Goal: Transaction & Acquisition: Purchase product/service

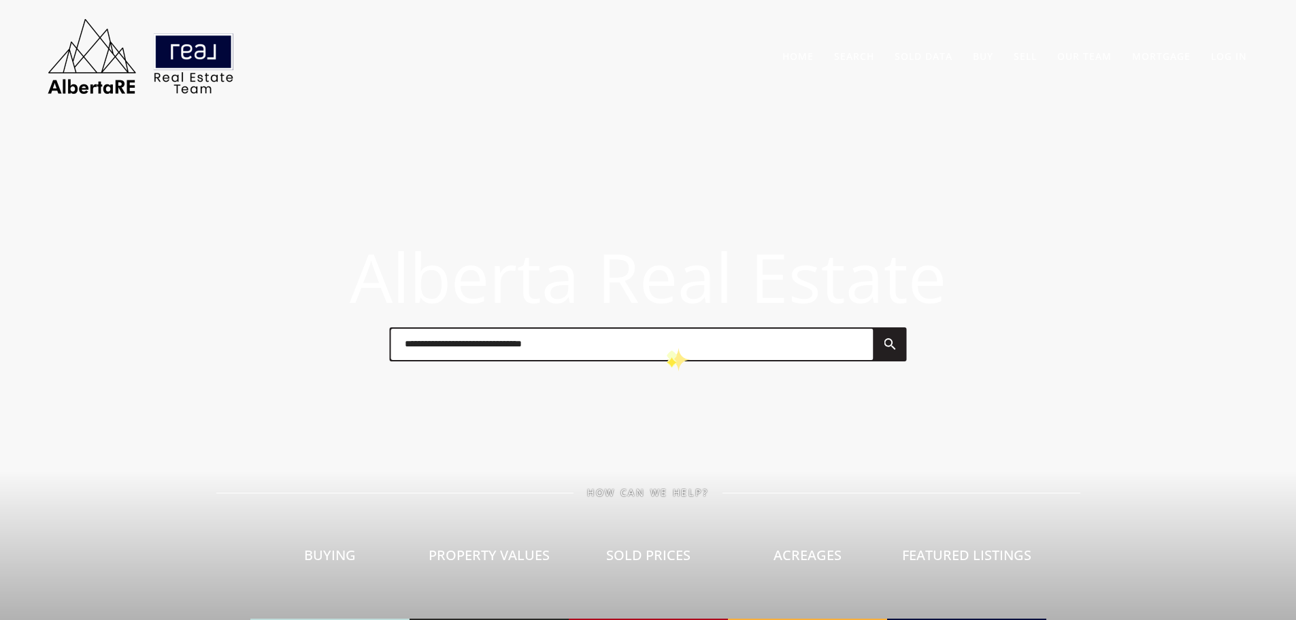
click at [668, 346] on input "text" at bounding box center [632, 344] width 482 height 31
type input "**********"
click at [884, 339] on link at bounding box center [889, 344] width 33 height 31
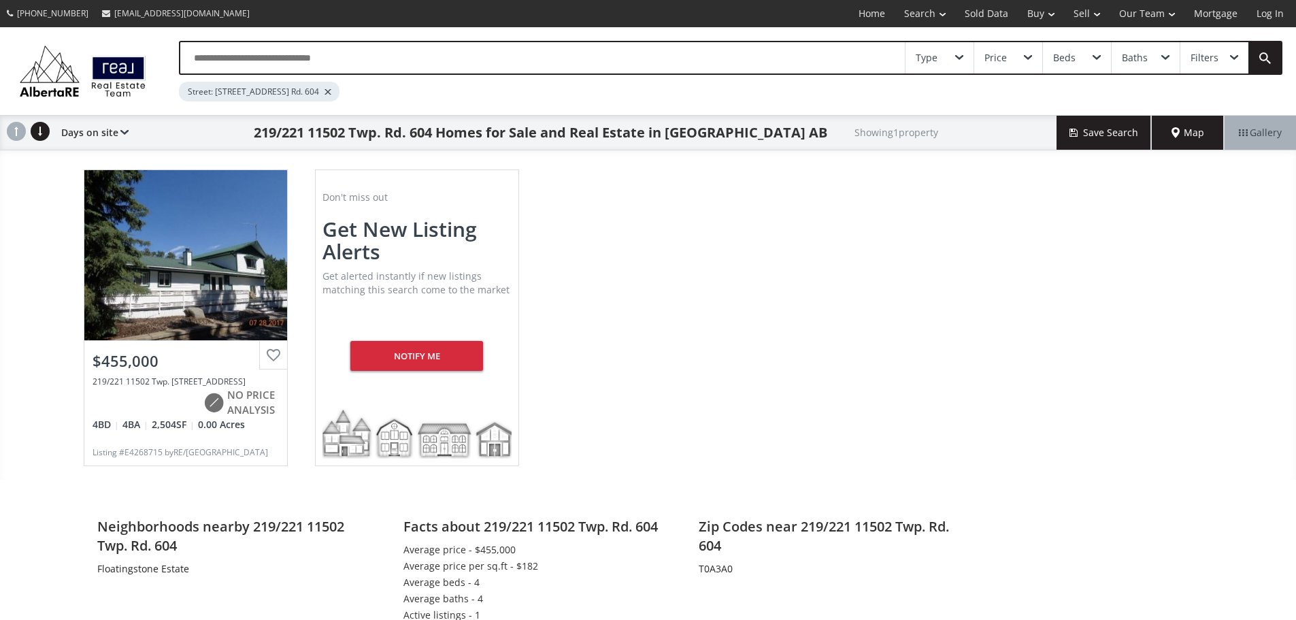
click at [701, 341] on div "219/221 11502 Twp. Rd. 604 Rural St. Paul County AB T0A3A0 View Photos & Detail…" at bounding box center [648, 318] width 1156 height 324
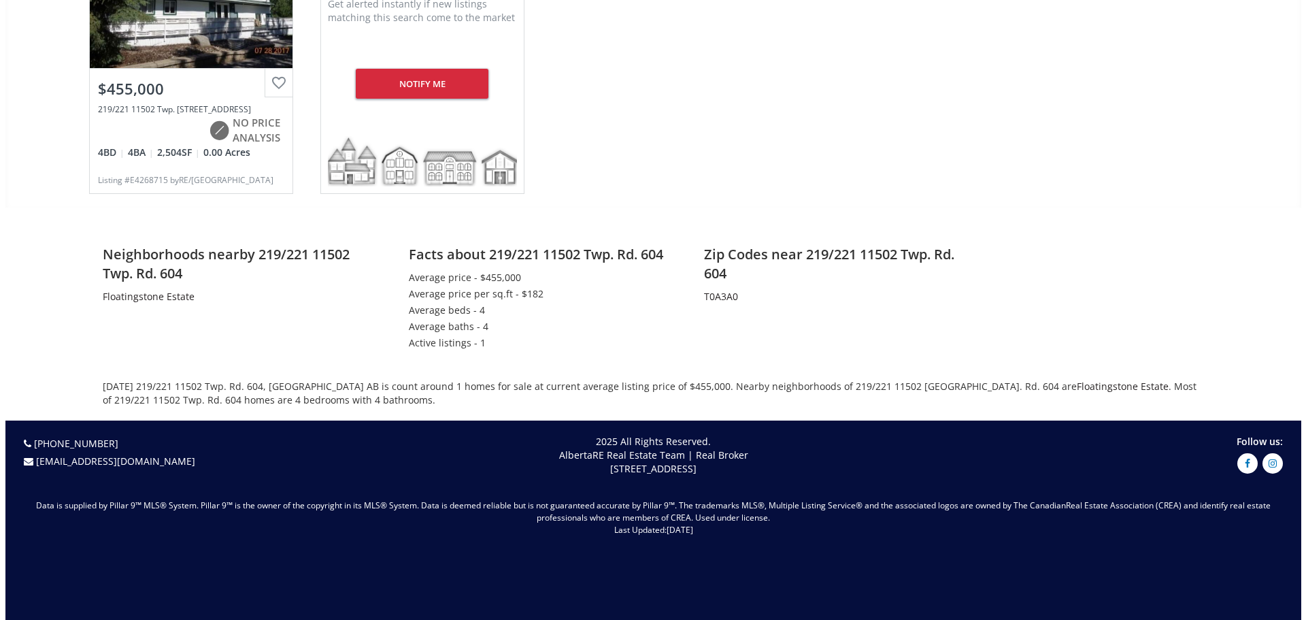
scroll to position [68, 0]
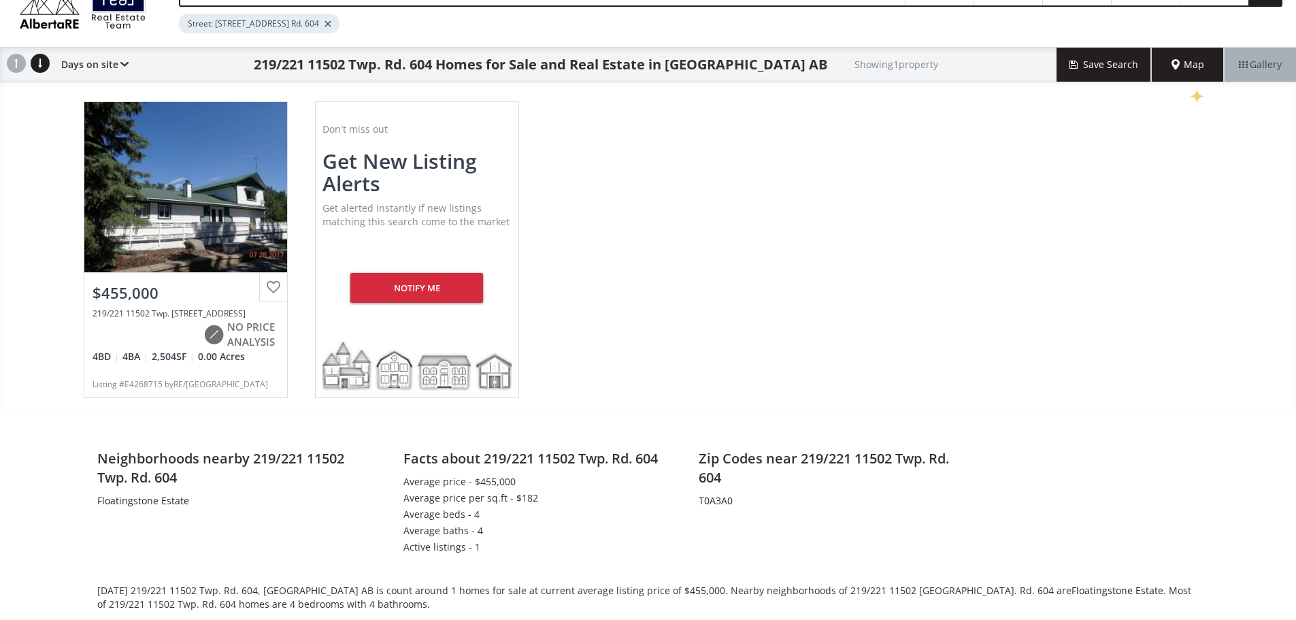
click at [1188, 80] on div "Map" at bounding box center [1188, 65] width 72 height 34
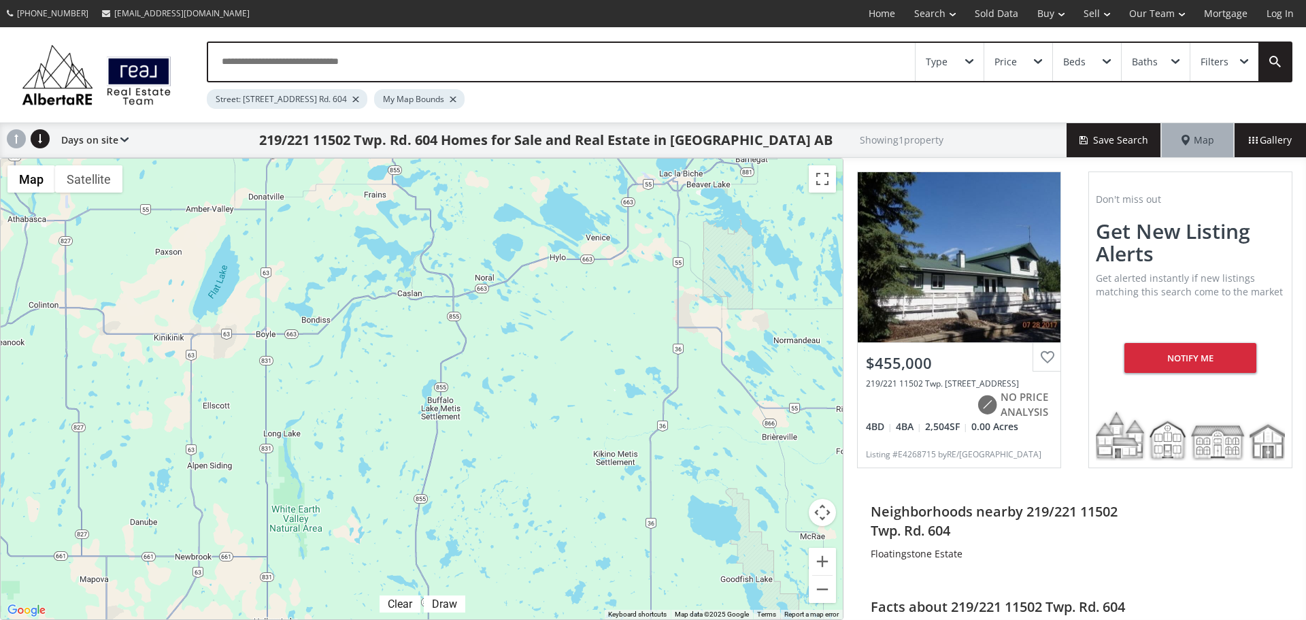
drag, startPoint x: 188, startPoint y: 334, endPoint x: 535, endPoint y: 631, distance: 456.4
click at [535, 619] on html "(587) 819-0007 info@AlbertaRE.com Home Search Search By Map Advanced Search Cal…" at bounding box center [653, 310] width 1306 height 620
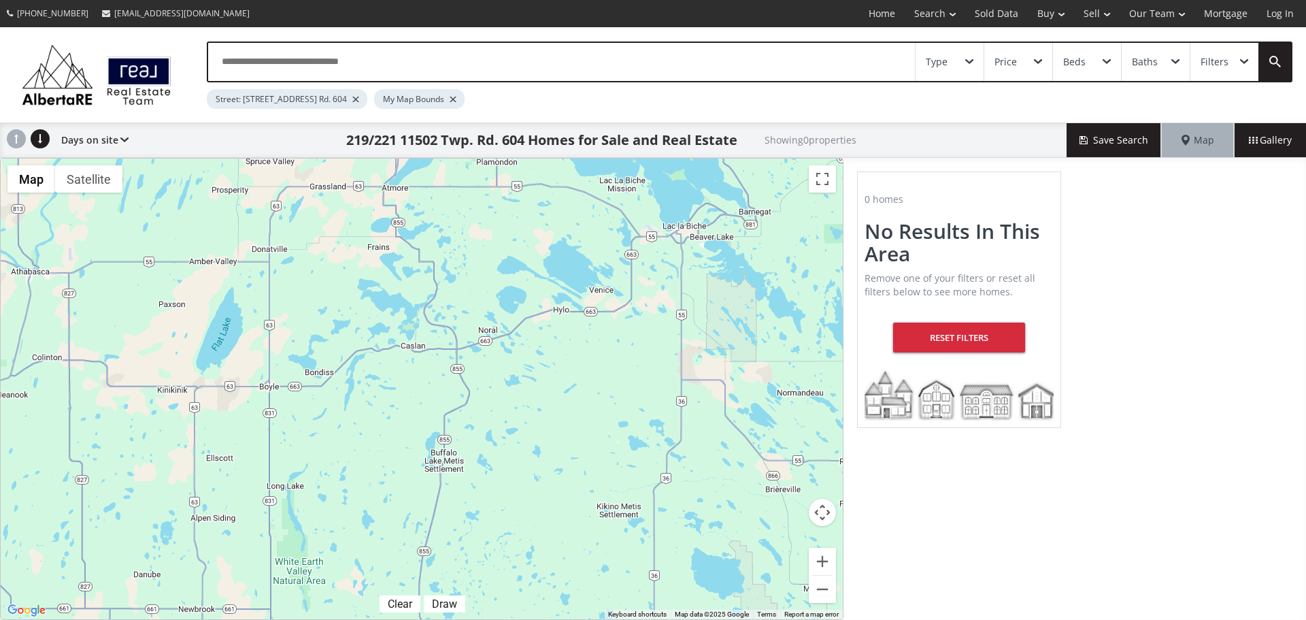
click at [283, 69] on input "text" at bounding box center [561, 62] width 707 height 38
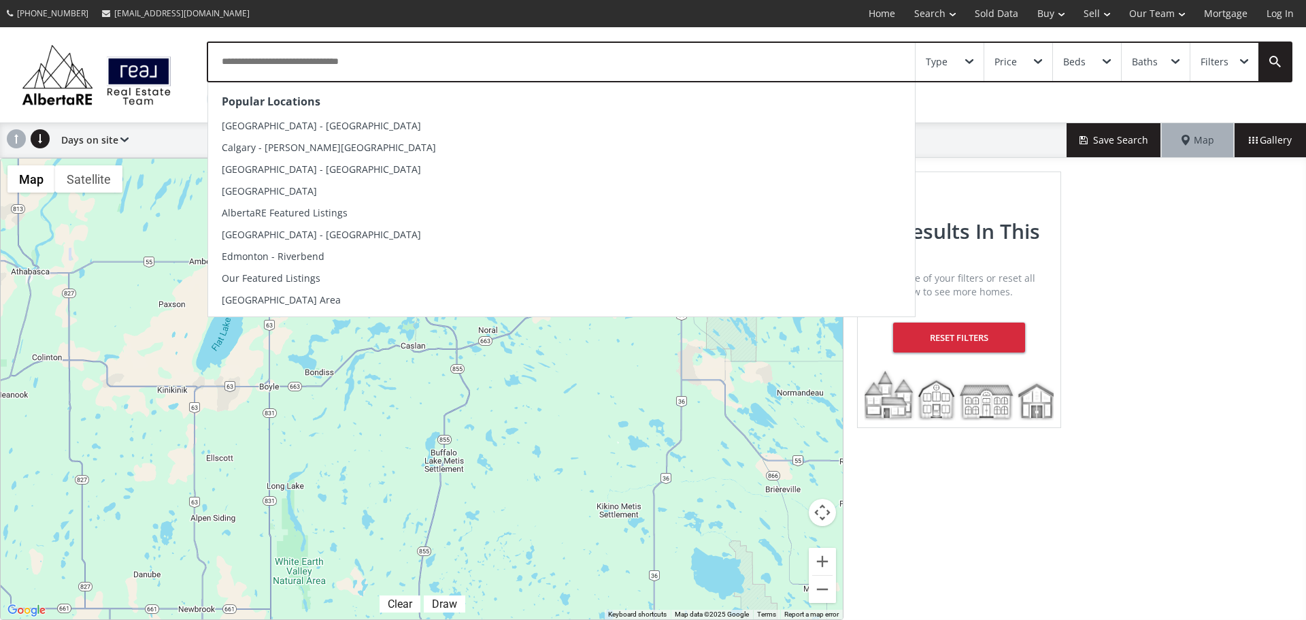
click at [286, 63] on input "text" at bounding box center [561, 62] width 707 height 38
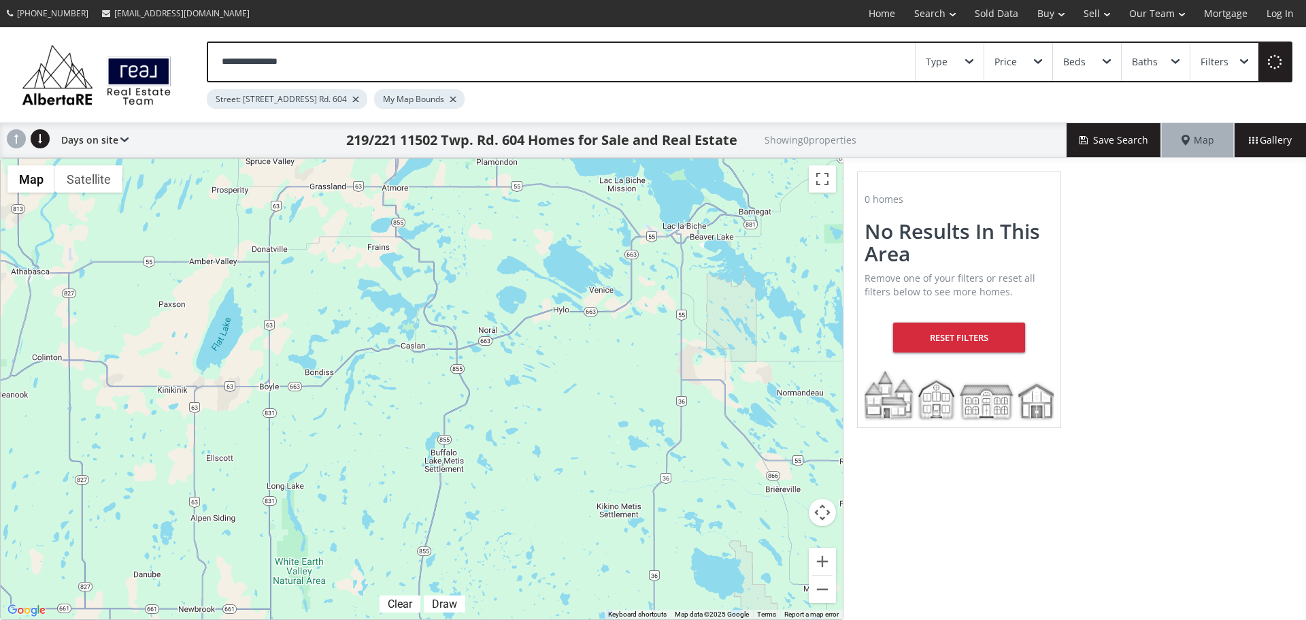
type input "**********"
click at [355, 66] on input "text" at bounding box center [561, 62] width 707 height 38
type input "*******"
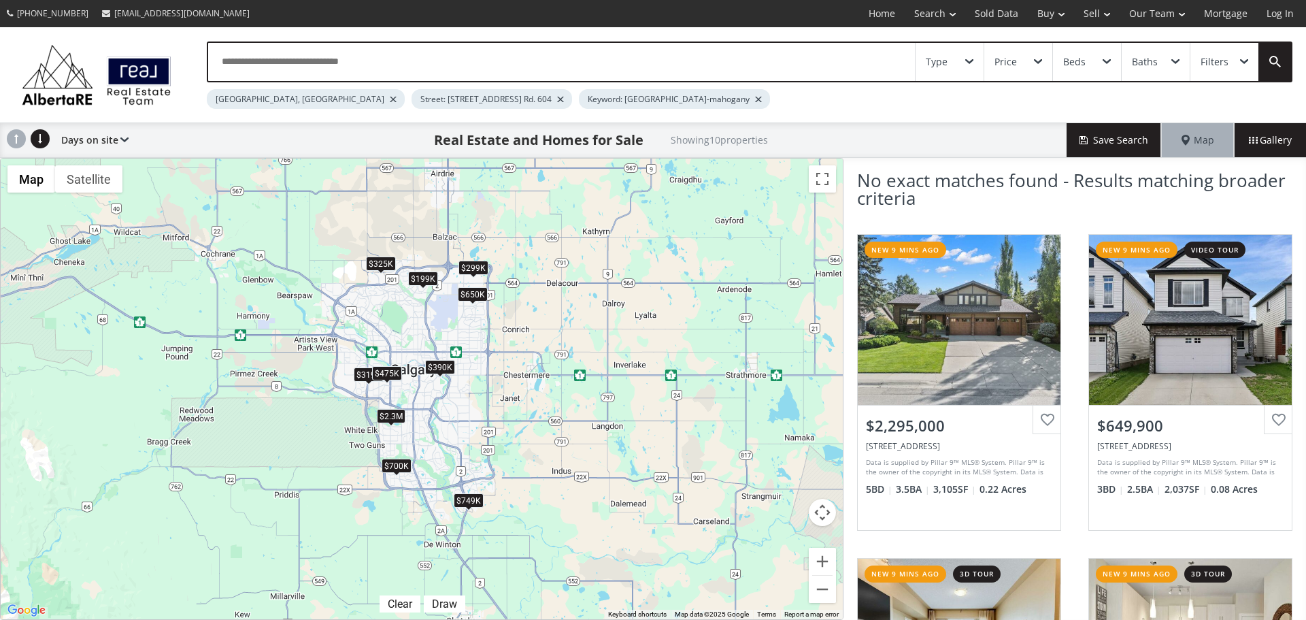
drag, startPoint x: 474, startPoint y: 489, endPoint x: 418, endPoint y: 393, distance: 111.3
click at [418, 393] on div "← Move left → Move right ↑ Move up ↓ Move down + Zoom in - Zoom out Home Jump l…" at bounding box center [422, 389] width 844 height 462
click at [486, 490] on div "$2.3M $650K $390K $325K $199K $749K $319K $299K $475K $700K" at bounding box center [422, 389] width 842 height 461
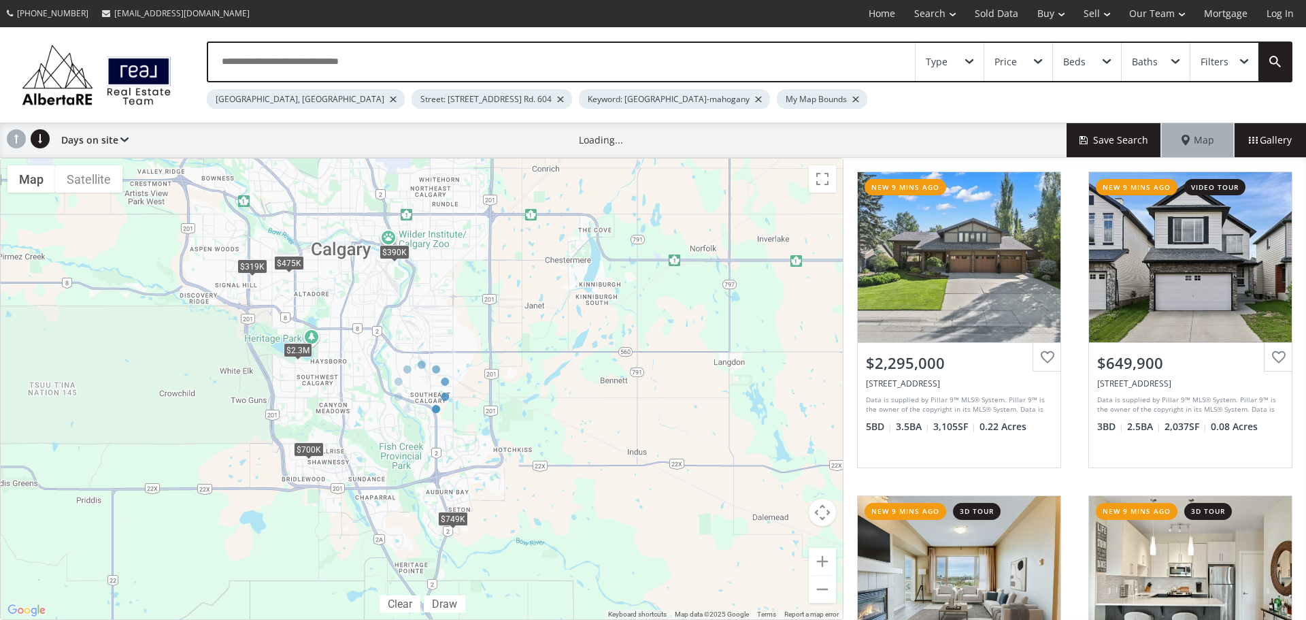
click at [486, 490] on div at bounding box center [422, 389] width 844 height 462
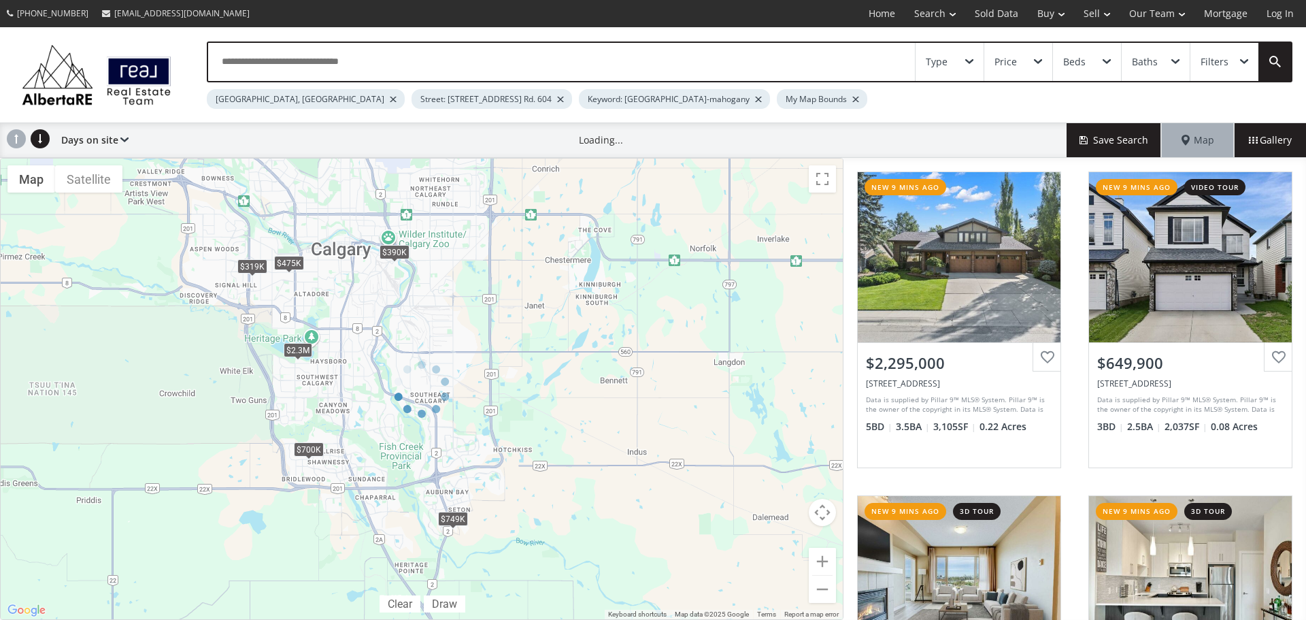
click at [486, 490] on div at bounding box center [422, 389] width 844 height 462
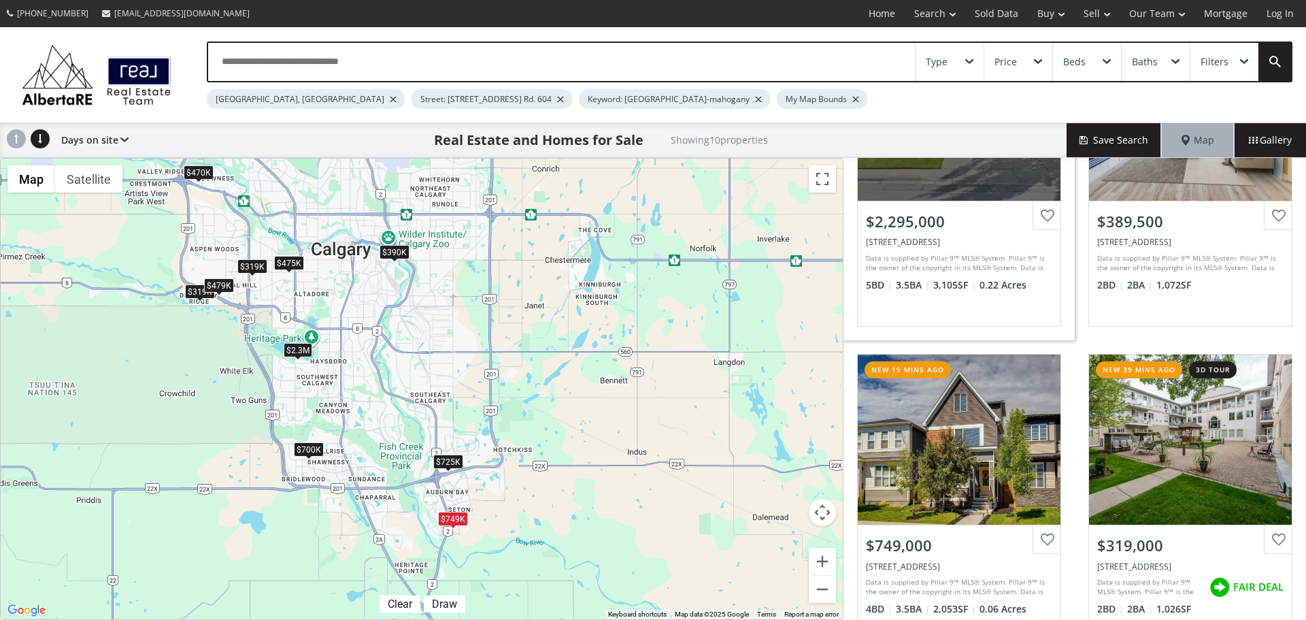
scroll to position [272, 0]
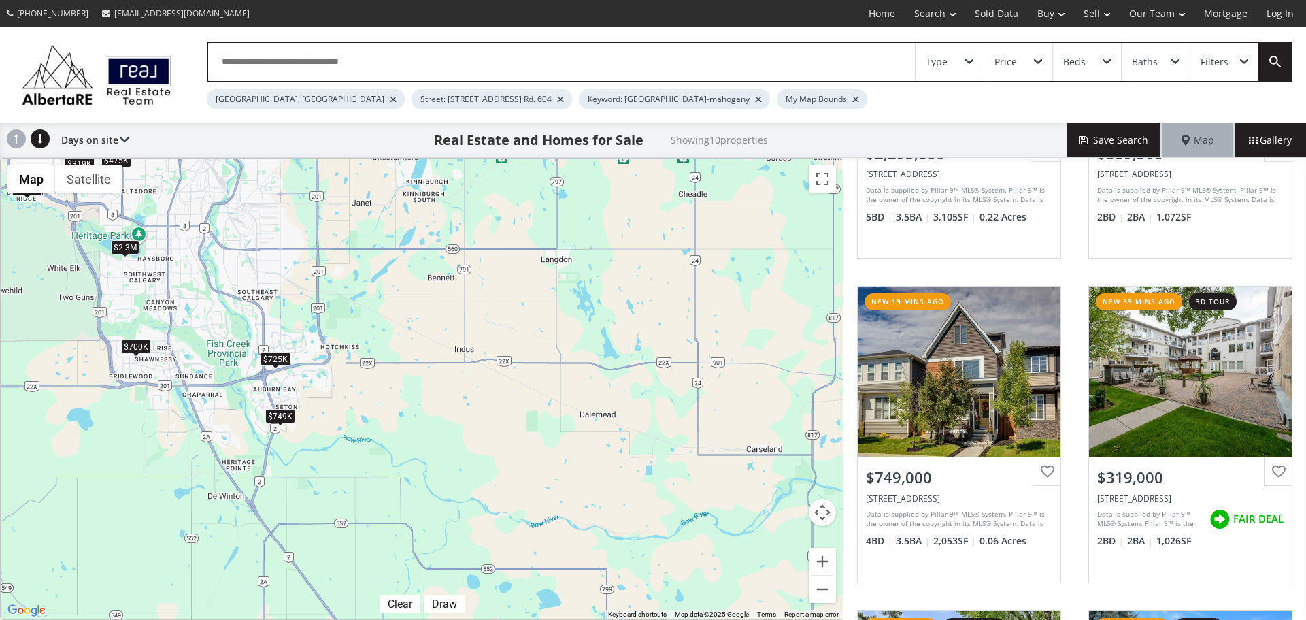
drag, startPoint x: 508, startPoint y: 504, endPoint x: 330, endPoint y: 395, distance: 209.2
click at [330, 395] on div "$2.3M $390K $749K $319K $475K $700K $319K $725K $470K $479K" at bounding box center [422, 389] width 842 height 461
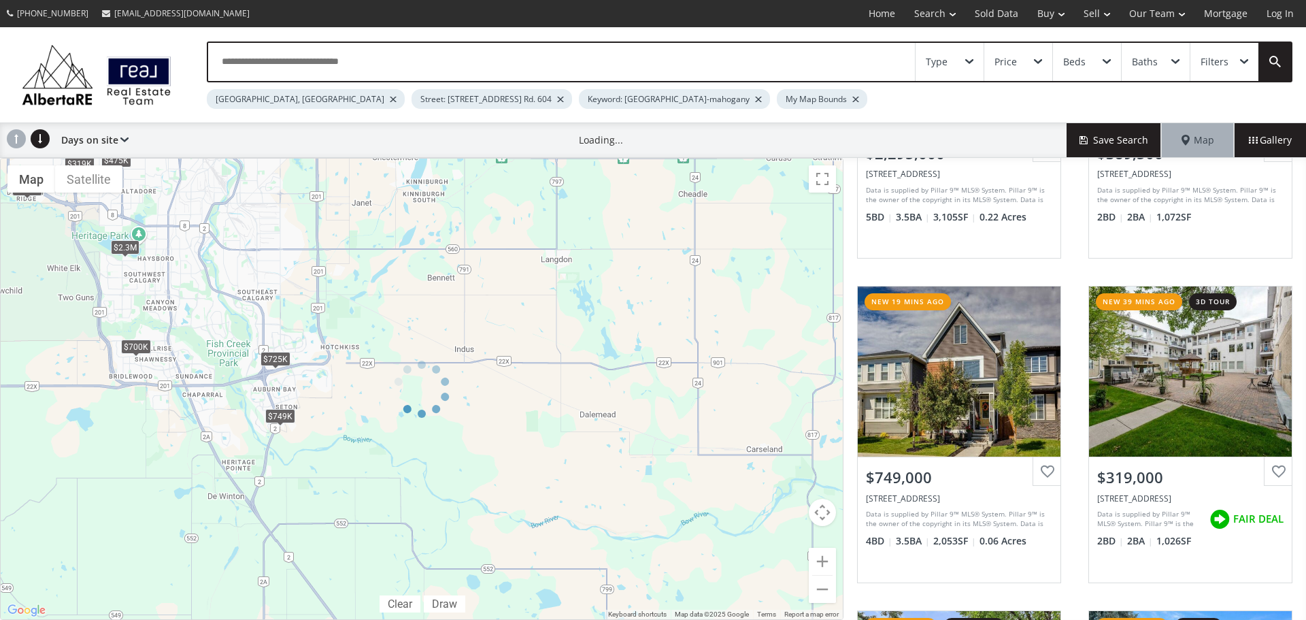
click at [303, 384] on div at bounding box center [422, 389] width 844 height 462
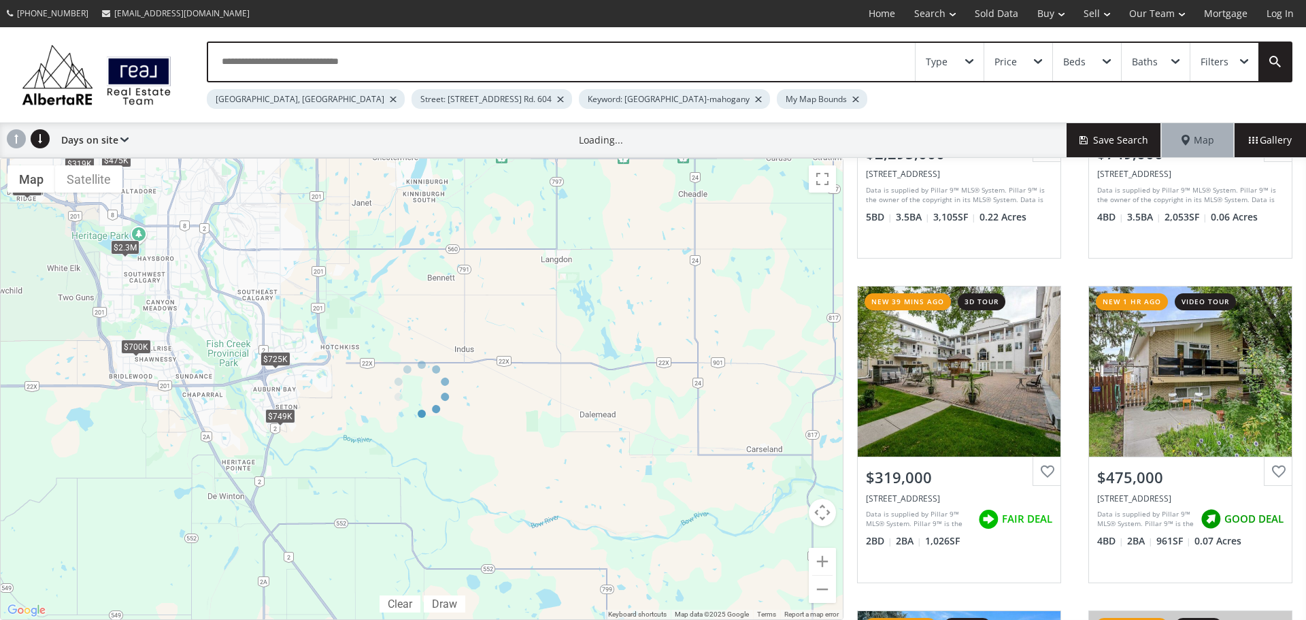
click at [350, 488] on div at bounding box center [422, 389] width 844 height 462
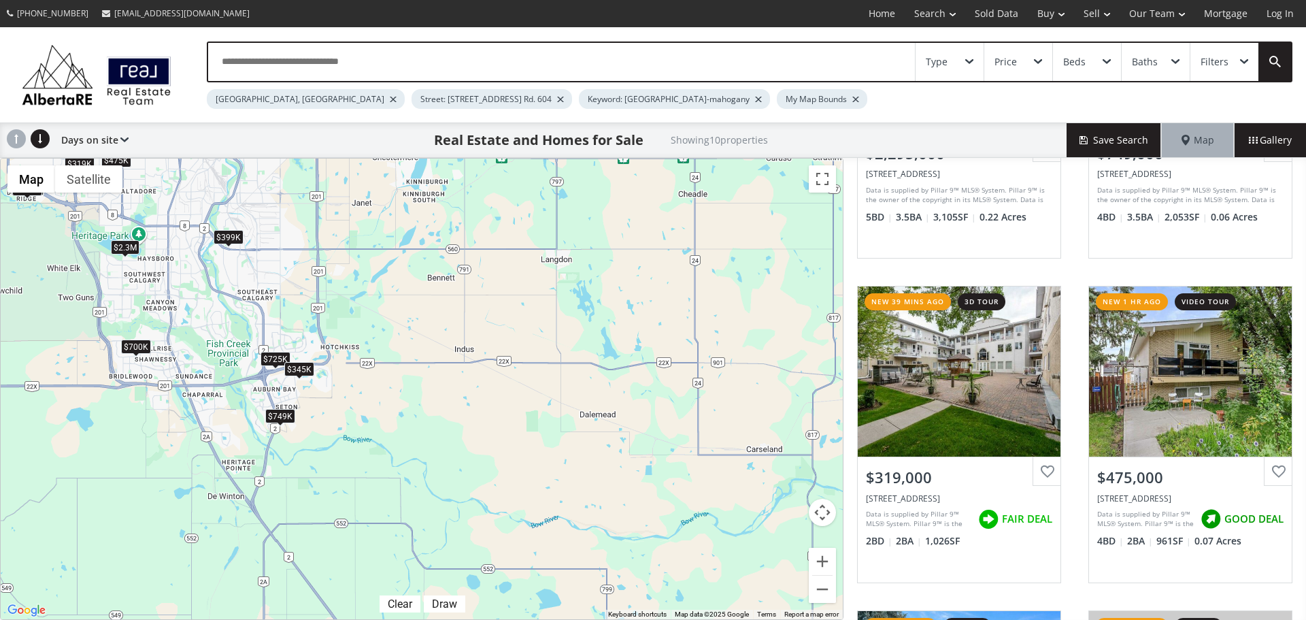
click at [350, 432] on div "$2.3M $749K $319K $475K $700K $319K $725K $479K $399K $345K" at bounding box center [422, 389] width 842 height 461
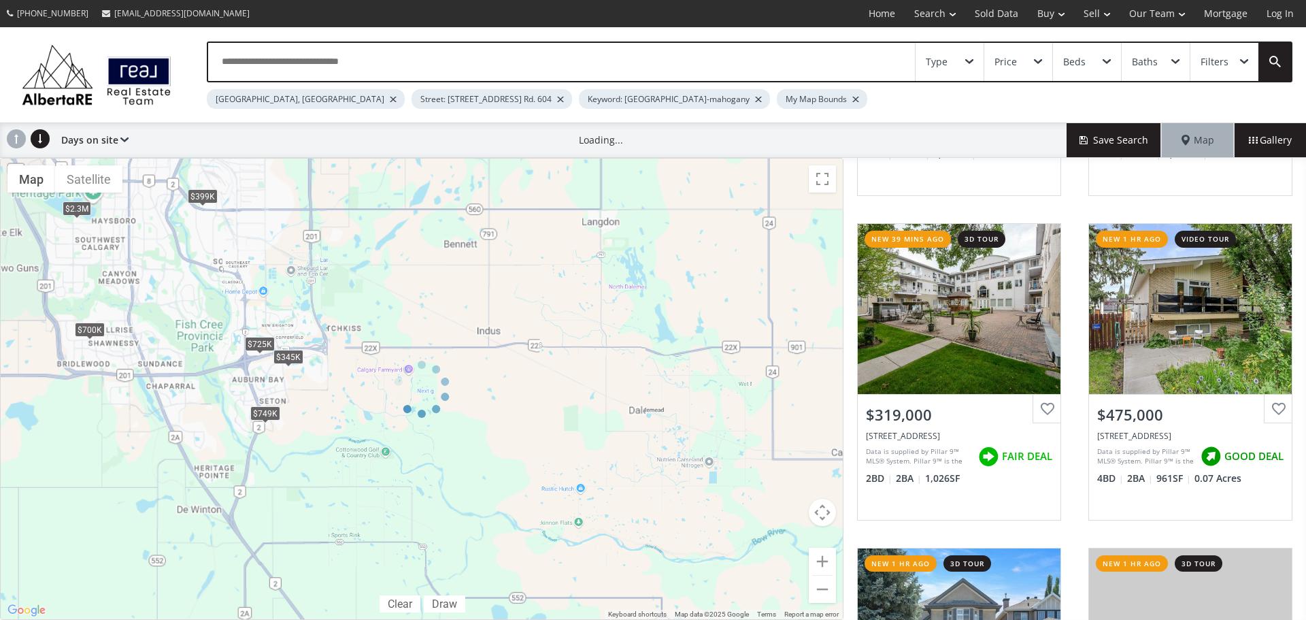
scroll to position [210, 0]
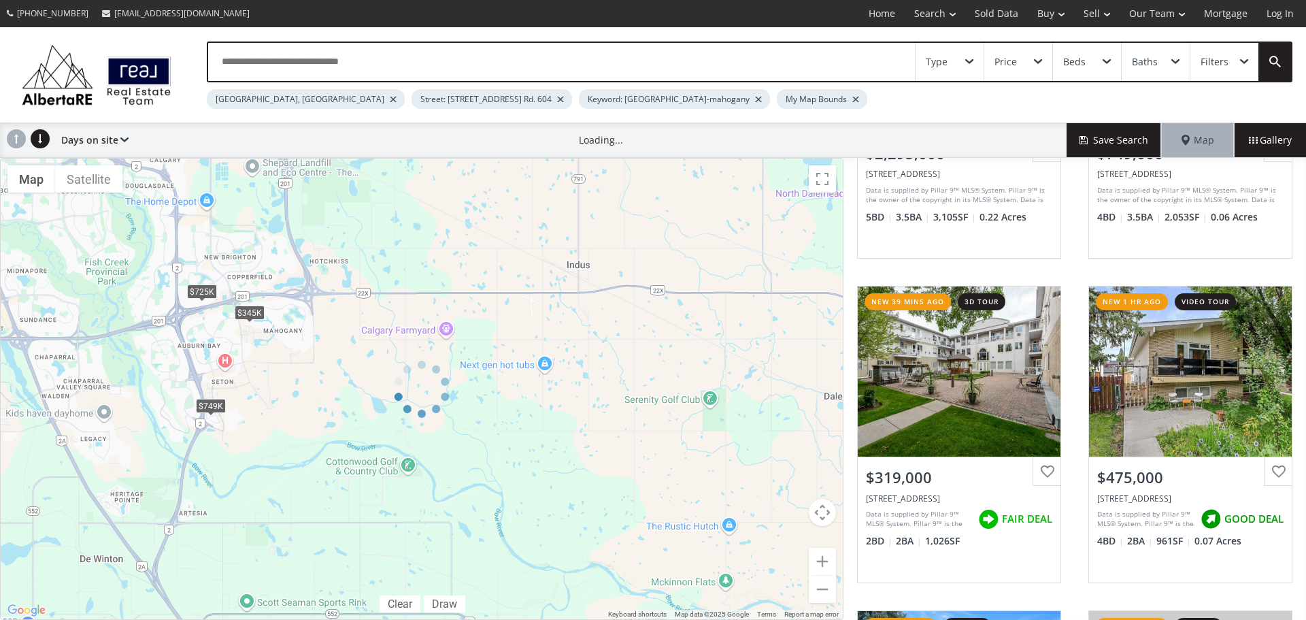
click at [287, 337] on div at bounding box center [422, 389] width 844 height 462
click at [363, 533] on div at bounding box center [422, 389] width 844 height 462
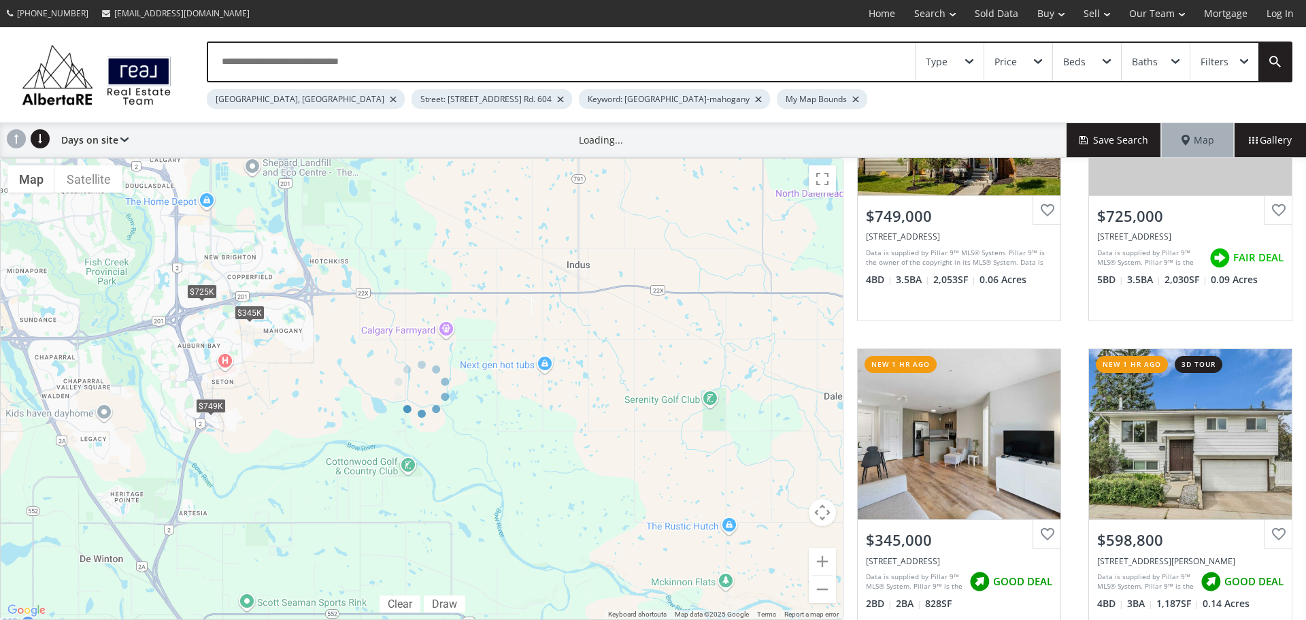
scroll to position [272, 0]
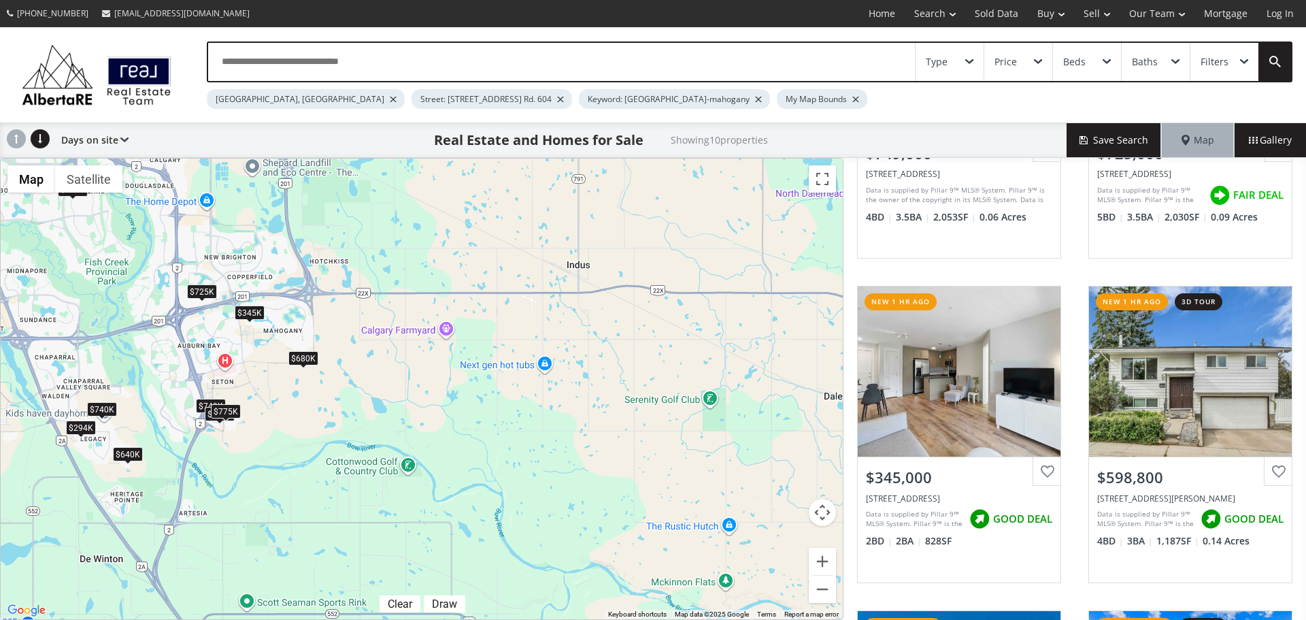
click at [286, 346] on div "$749K $725K $345K $599K $385K $740K $680K $775K $294K $640K" at bounding box center [422, 389] width 842 height 461
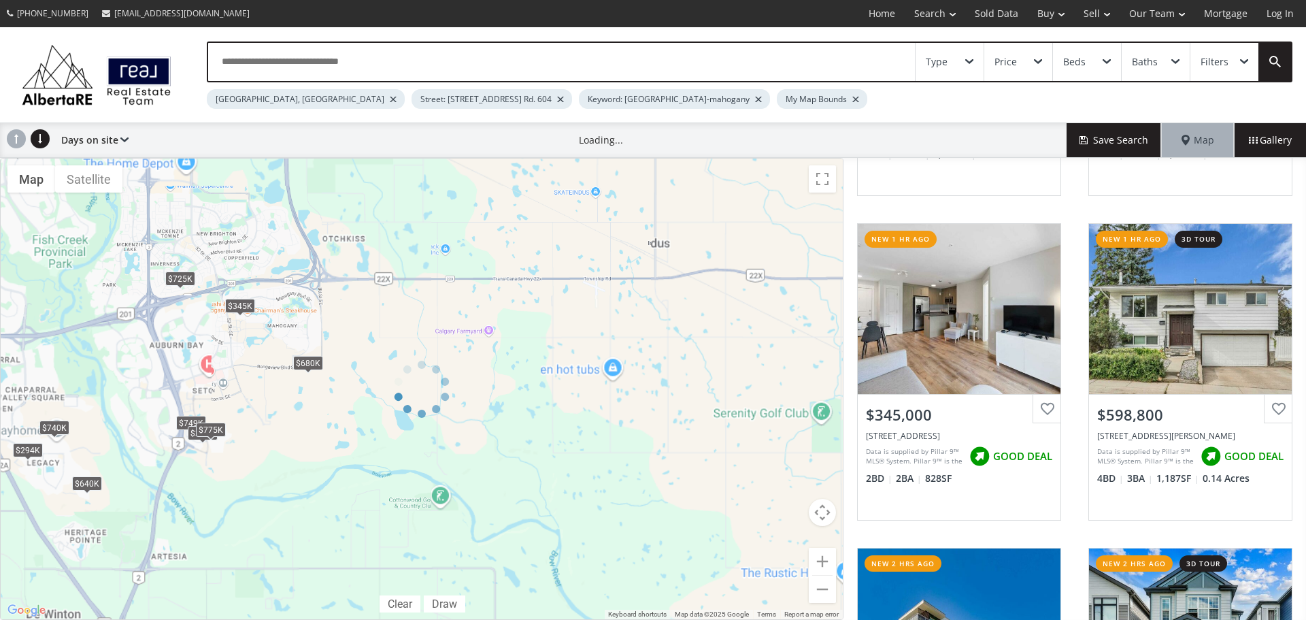
scroll to position [210, 0]
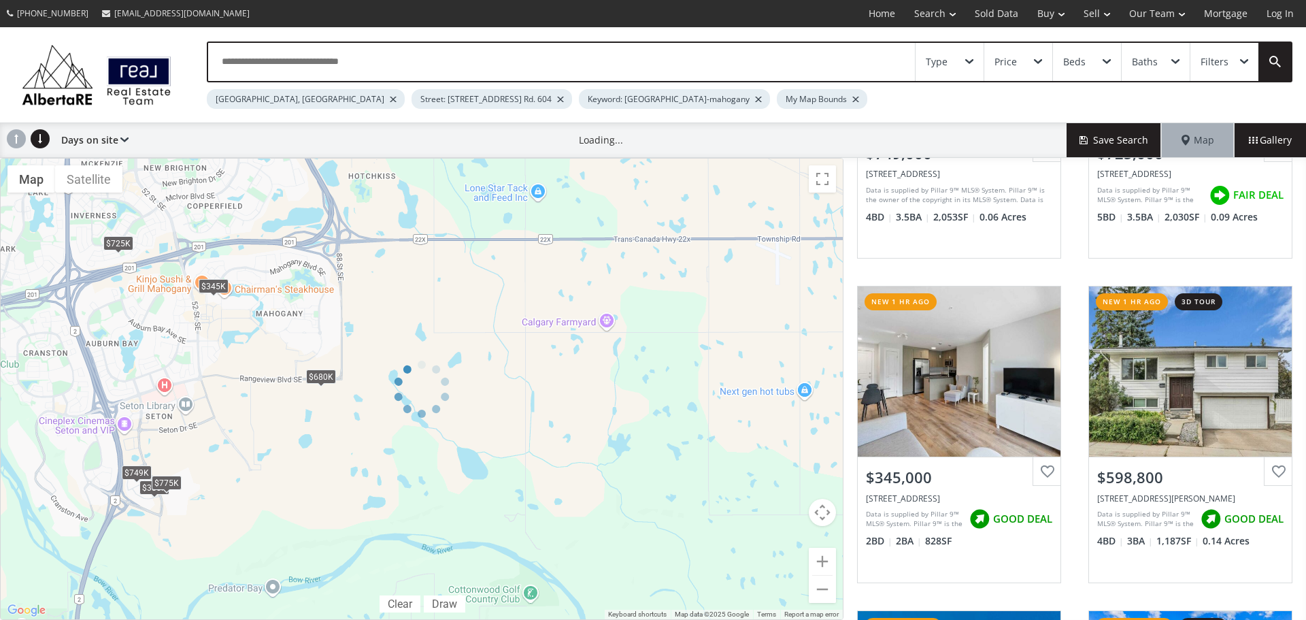
click at [282, 315] on div at bounding box center [422, 389] width 844 height 462
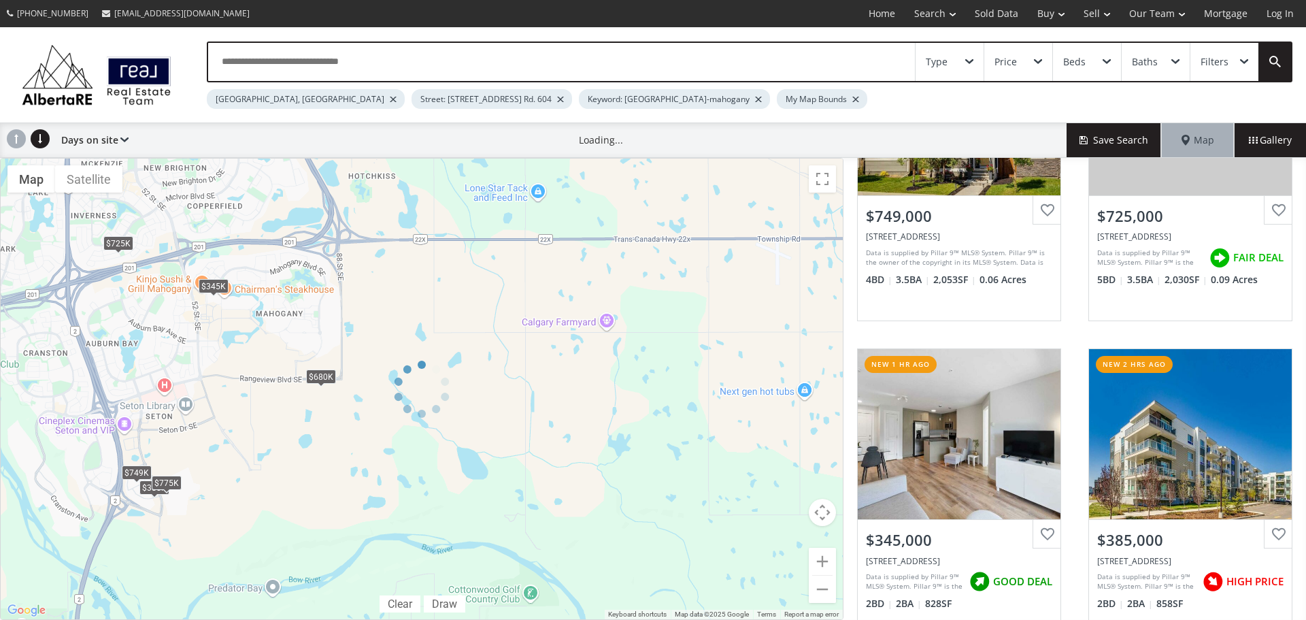
scroll to position [272, 0]
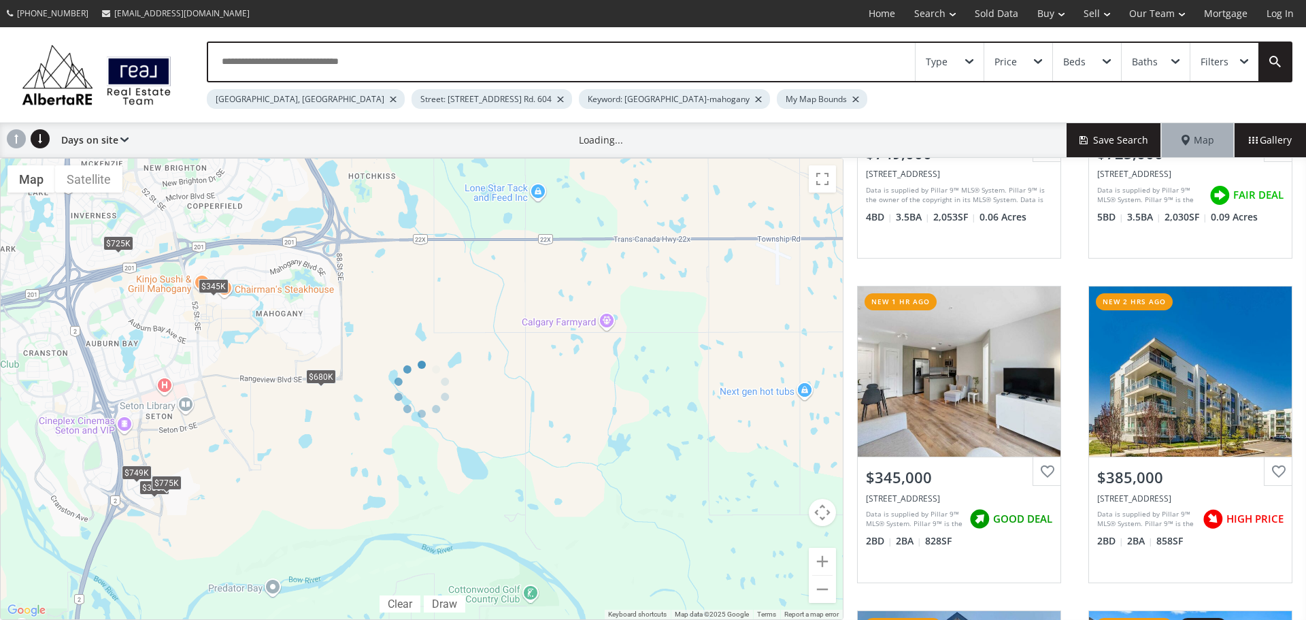
click at [255, 269] on div at bounding box center [422, 389] width 844 height 462
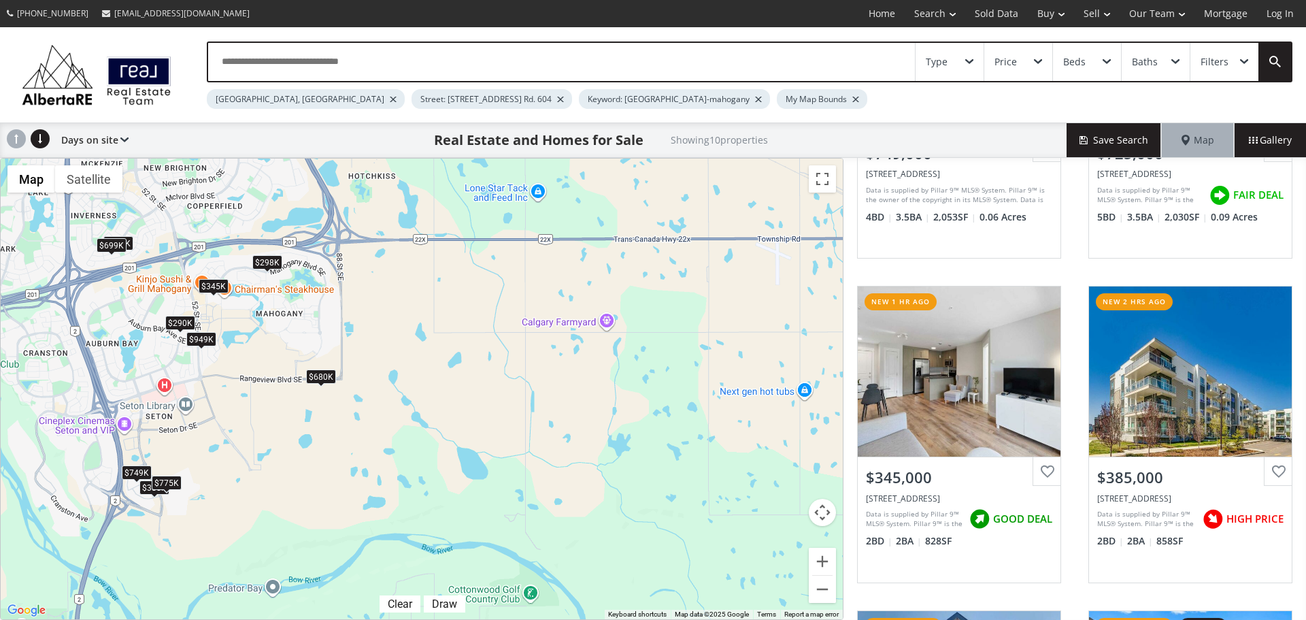
click at [314, 488] on div "$749K $725K $345K $385K $680K $775K $699K $298K $949K $290K" at bounding box center [422, 389] width 842 height 461
click at [229, 329] on div "$749K $725K $345K $385K $680K $775K $699K $298K $949K $290K" at bounding box center [422, 389] width 842 height 461
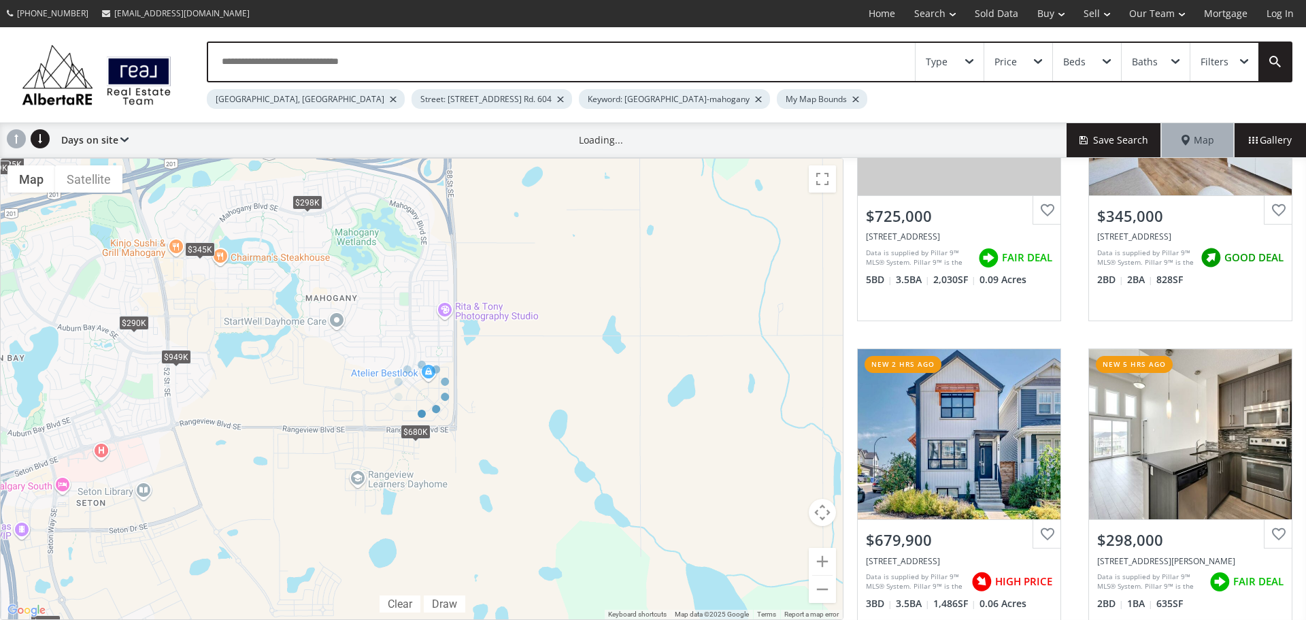
scroll to position [272, 0]
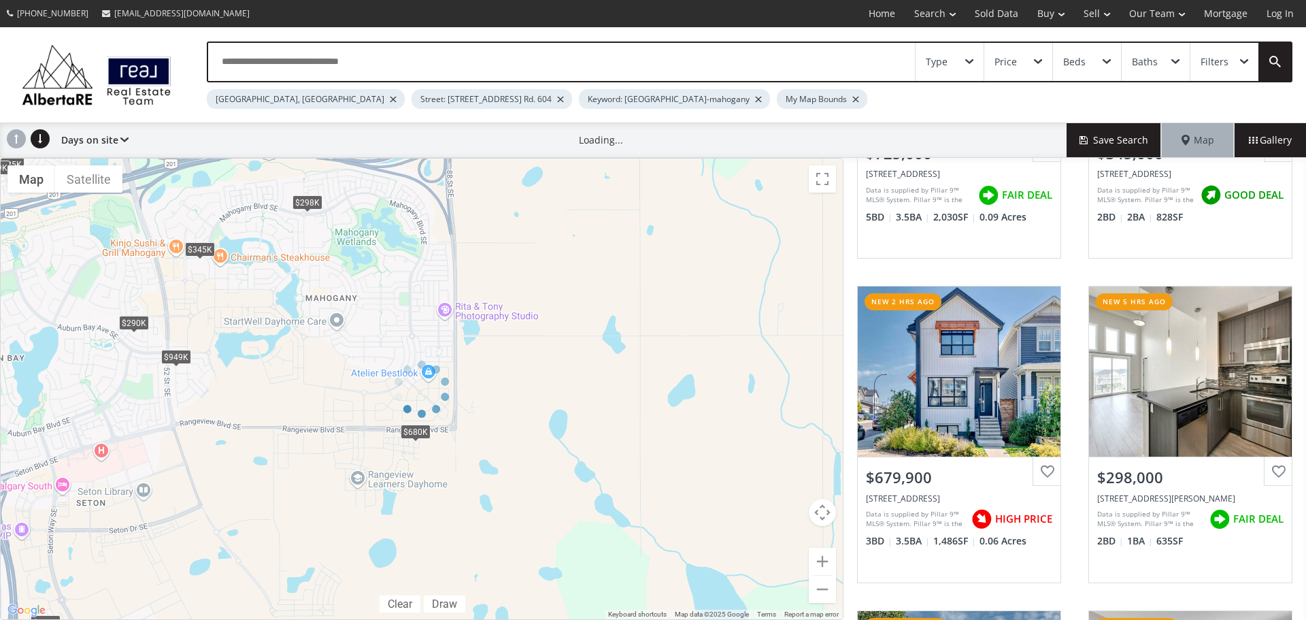
click at [178, 357] on div at bounding box center [422, 389] width 844 height 462
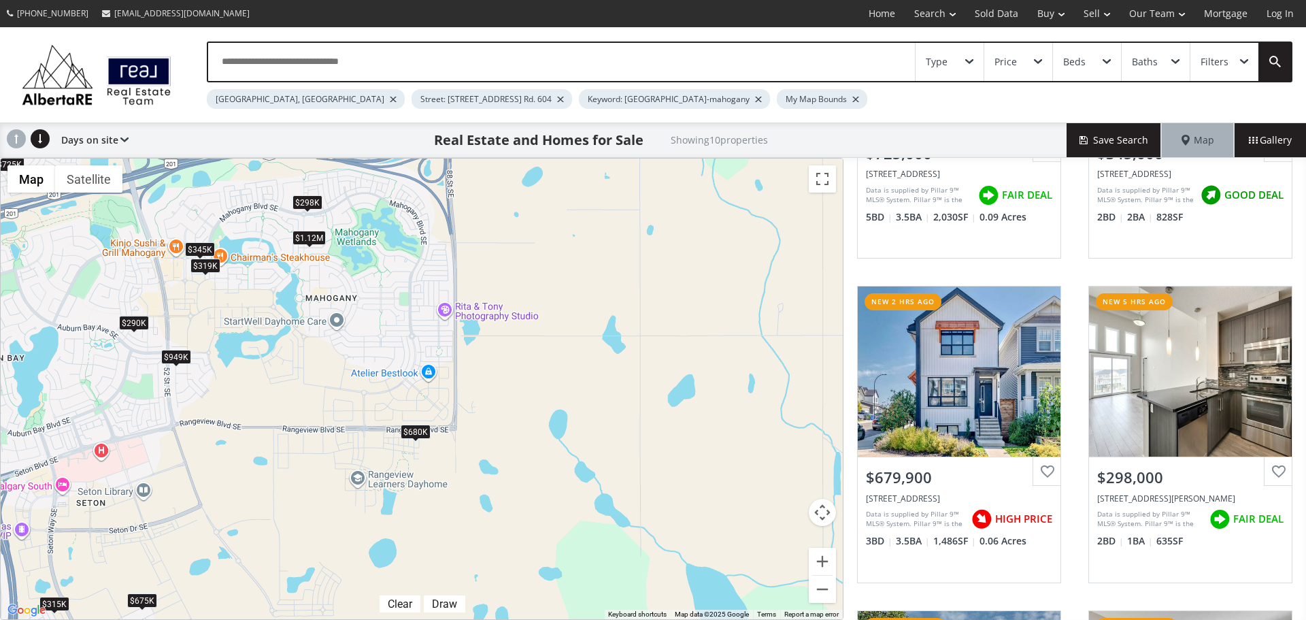
click at [178, 355] on div "$949K" at bounding box center [176, 356] width 30 height 14
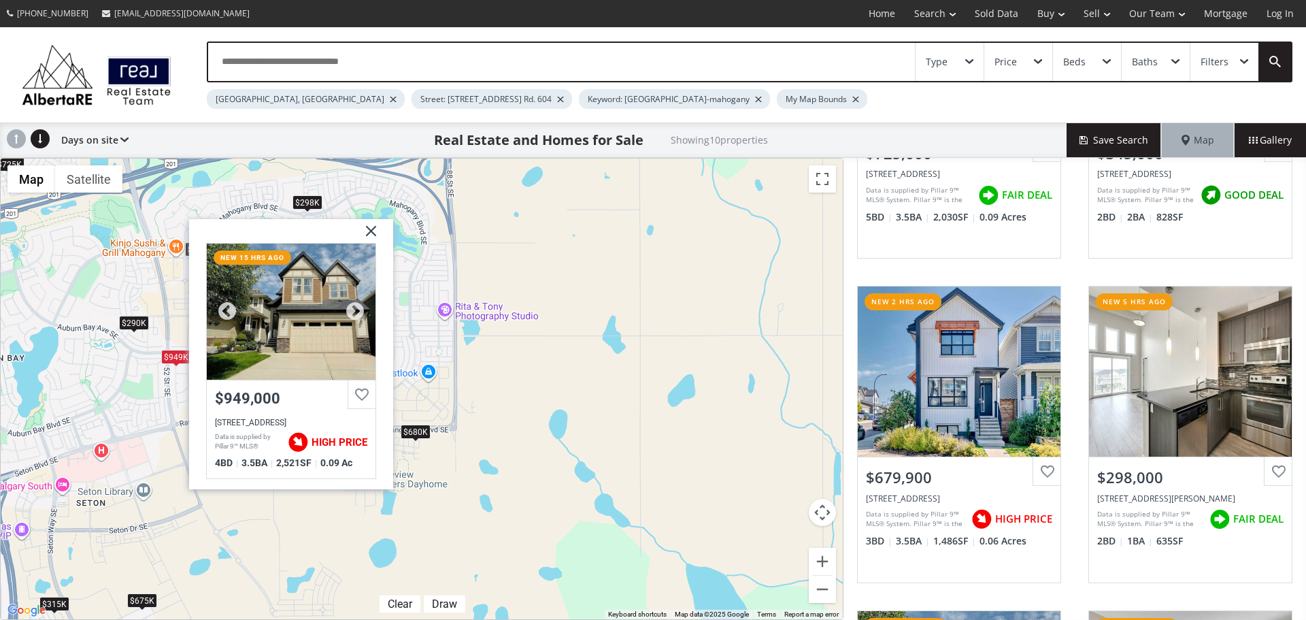
click at [268, 350] on div at bounding box center [291, 312] width 169 height 136
drag, startPoint x: 595, startPoint y: 521, endPoint x: 567, endPoint y: 492, distance: 40.4
click at [595, 520] on div "$725K $345K $680K $298K $949K $290K $319K $1.12M $315K $675K Mahogany Passage S…" at bounding box center [422, 389] width 842 height 461
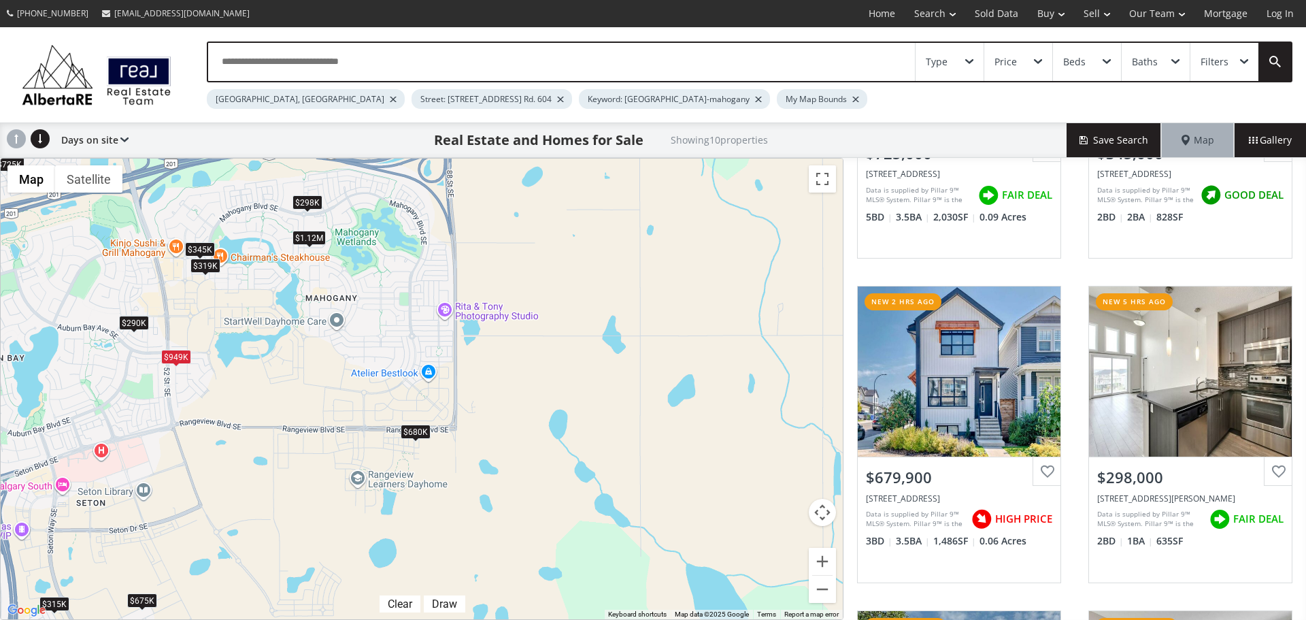
click at [307, 242] on div "$1.12M" at bounding box center [309, 238] width 33 height 14
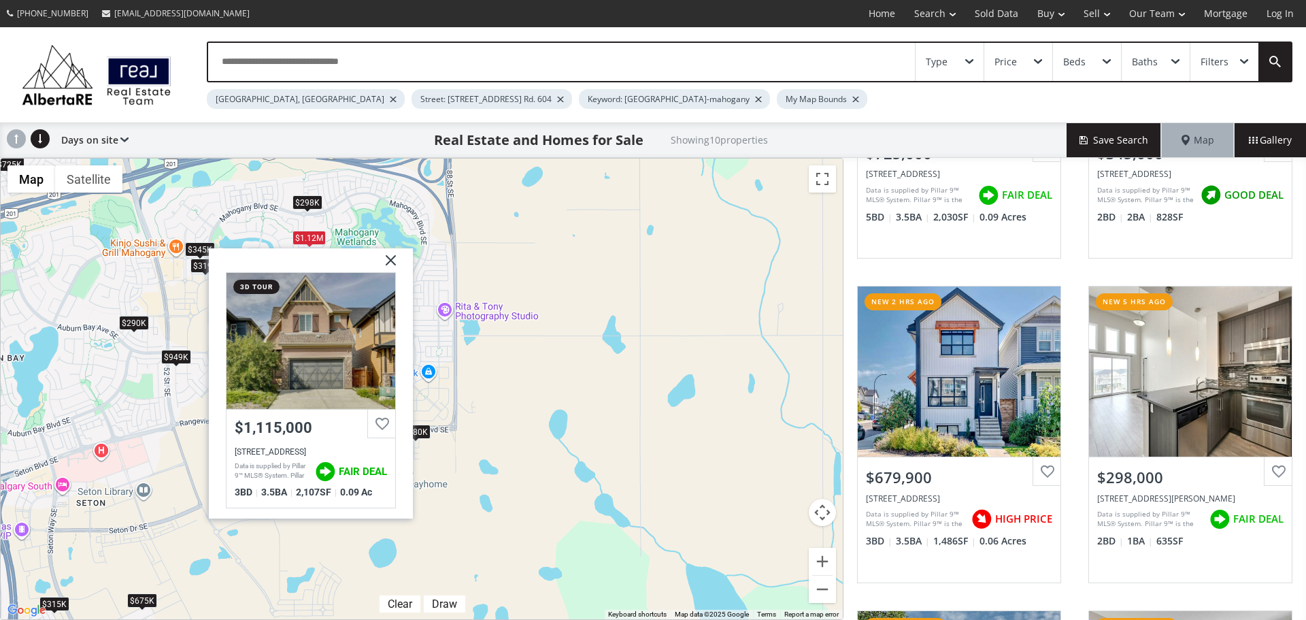
click at [639, 450] on div "$725K $345K $680K $298K $949K $290K $319K $1.12M $315K $675K Marquis Cove SE Ca…" at bounding box center [422, 389] width 842 height 461
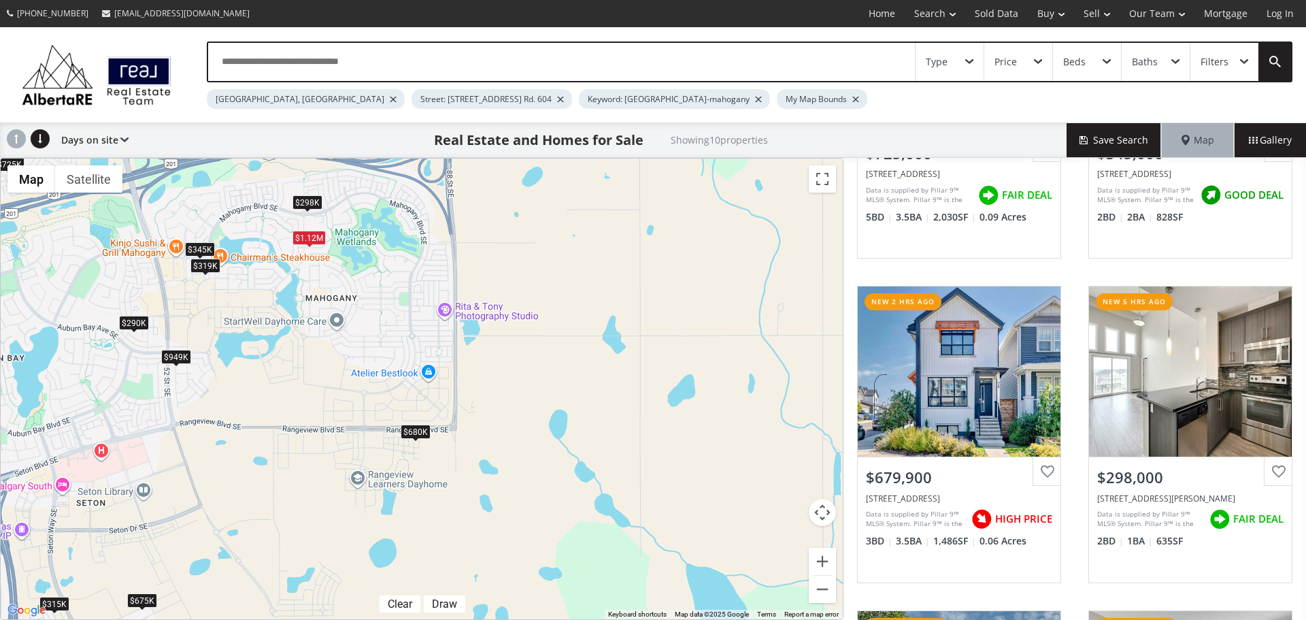
click at [320, 260] on div "$725K $345K $680K $298K $949K $290K $319K $1.12M $315K $675K" at bounding box center [422, 389] width 842 height 461
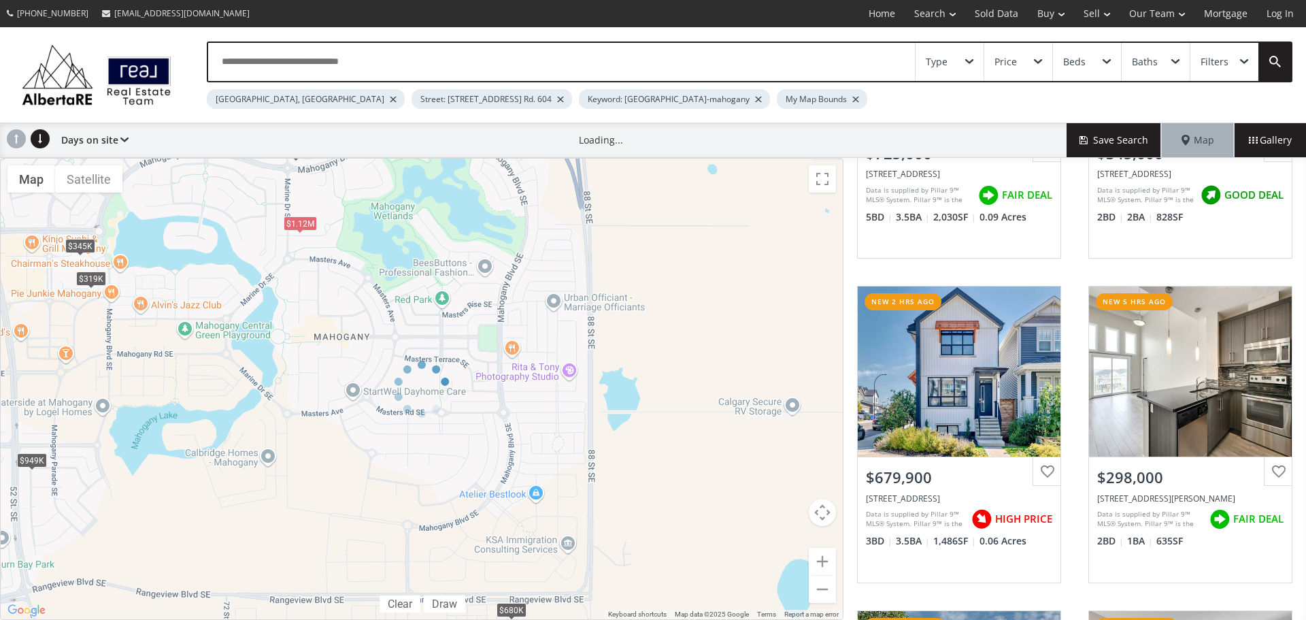
click at [232, 193] on div at bounding box center [422, 389] width 844 height 462
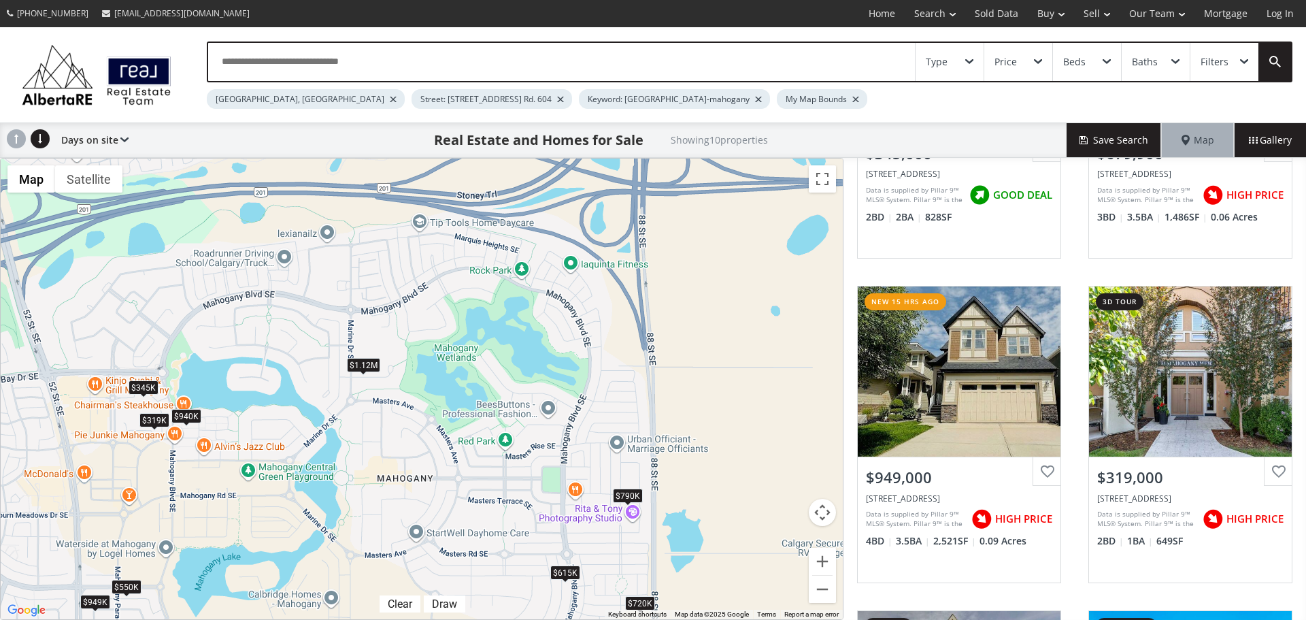
drag, startPoint x: 255, startPoint y: 303, endPoint x: 320, endPoint y: 444, distance: 155.8
click at [320, 444] on div "$345K $680K $949K $319K $1.12M $790K $550K $940K $720K $615K" at bounding box center [422, 389] width 842 height 461
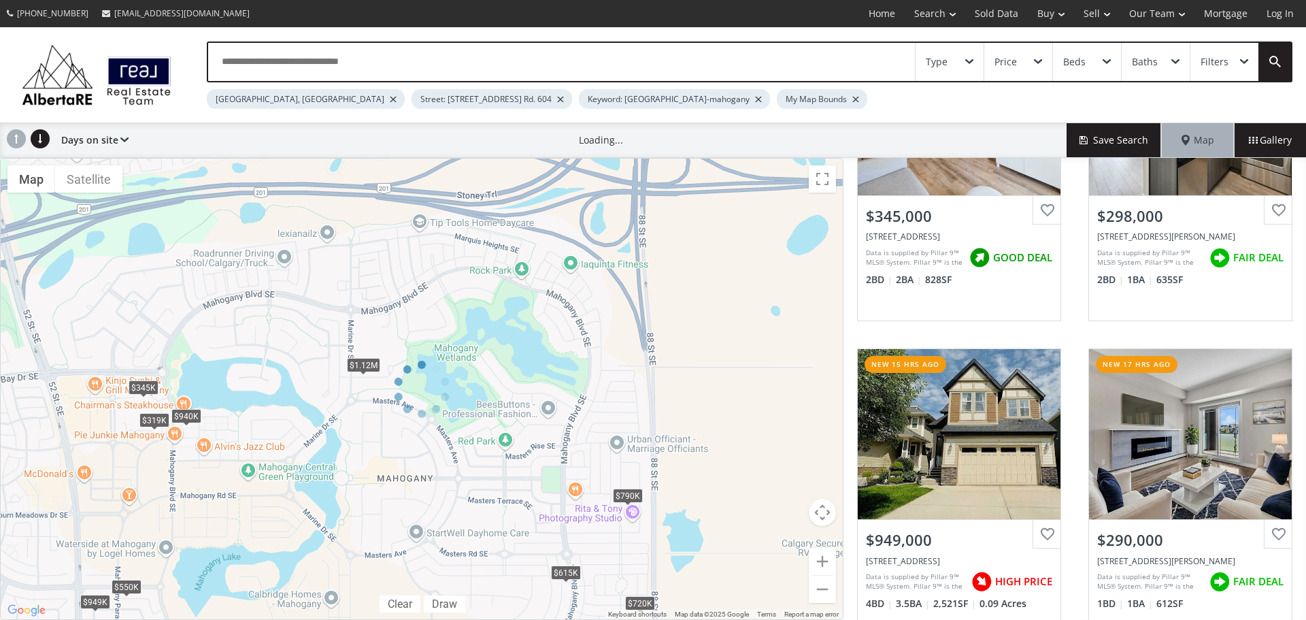
scroll to position [272, 0]
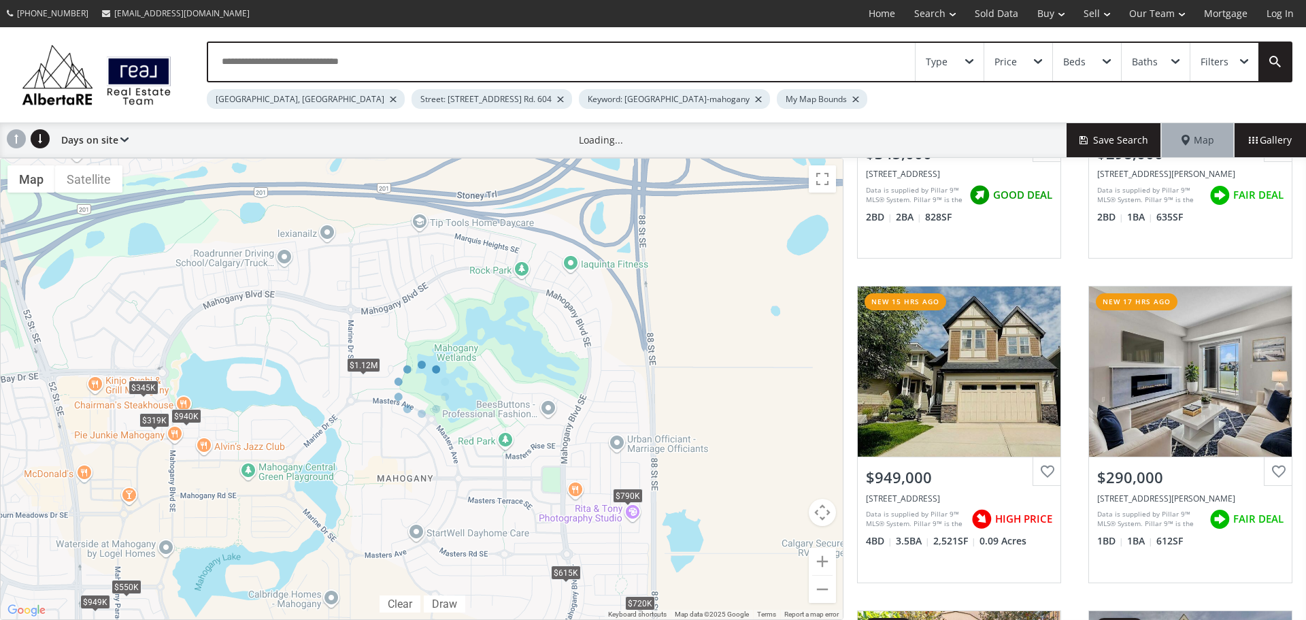
click at [235, 58] on input "text" at bounding box center [561, 62] width 707 height 38
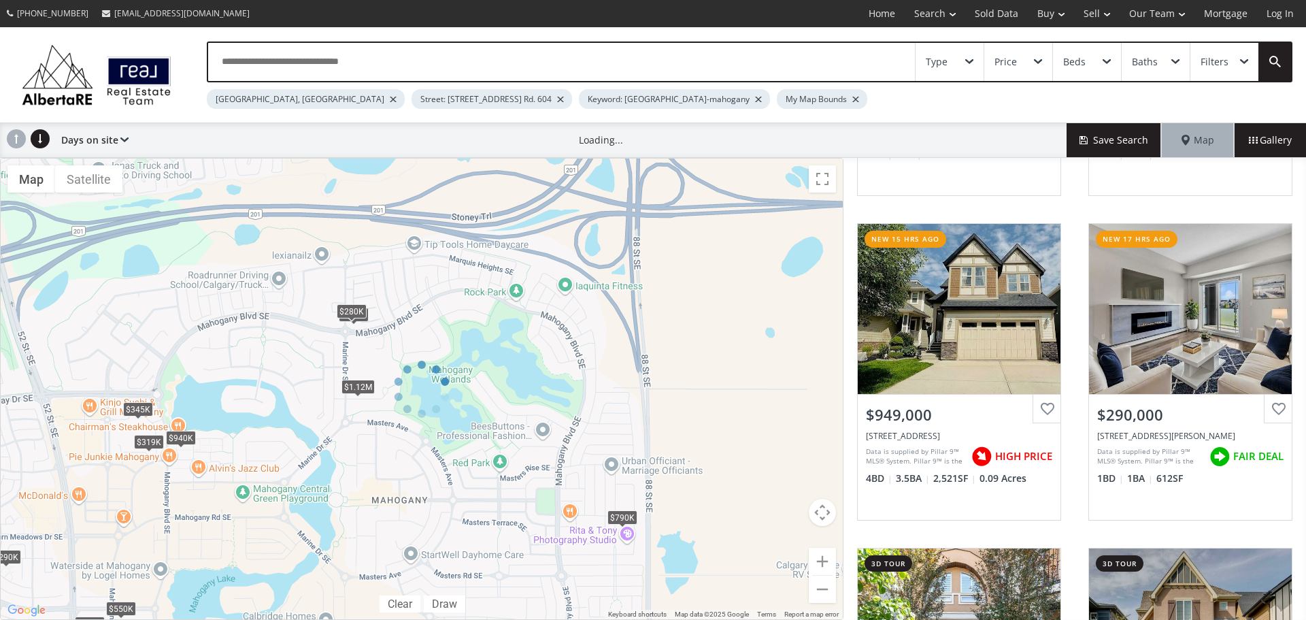
scroll to position [210, 0]
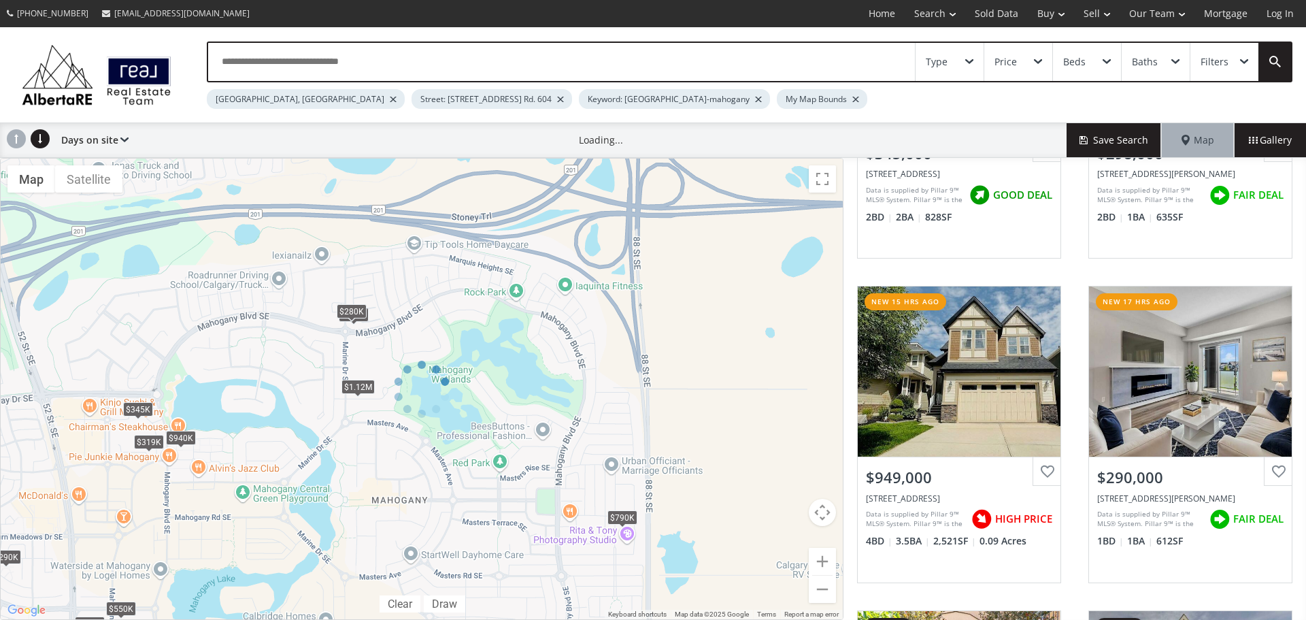
drag, startPoint x: 299, startPoint y: 450, endPoint x: 222, endPoint y: 358, distance: 120.3
click at [222, 358] on div at bounding box center [422, 389] width 844 height 462
click at [302, 350] on div at bounding box center [422, 389] width 844 height 462
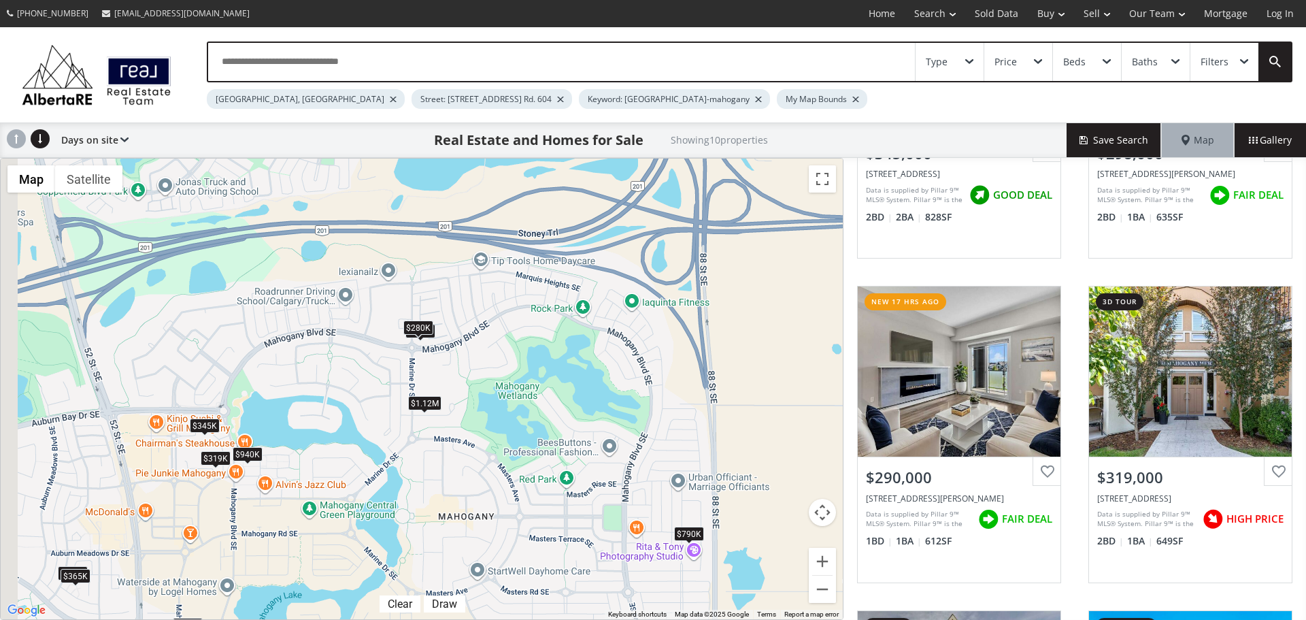
drag, startPoint x: 288, startPoint y: 383, endPoint x: 356, endPoint y: 405, distance: 71.6
click at [356, 405] on div "$345K $298K $290K $319K $1.12M $790K $550K $280K $940K $365K" at bounding box center [422, 389] width 842 height 461
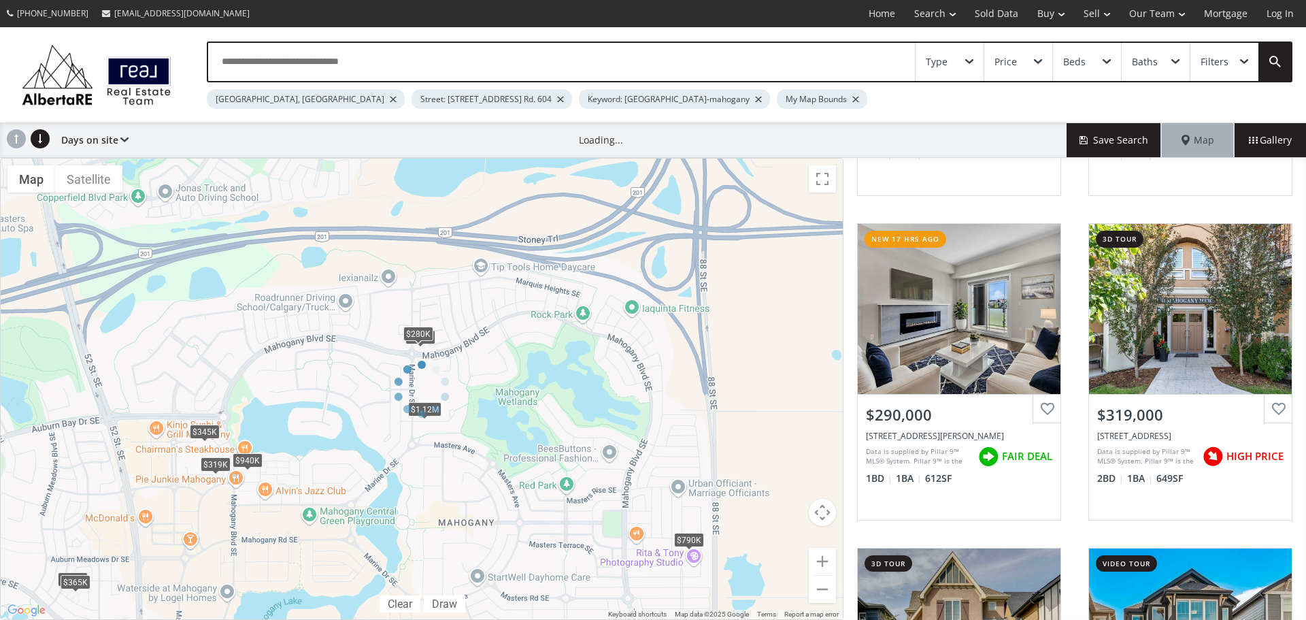
scroll to position [210, 0]
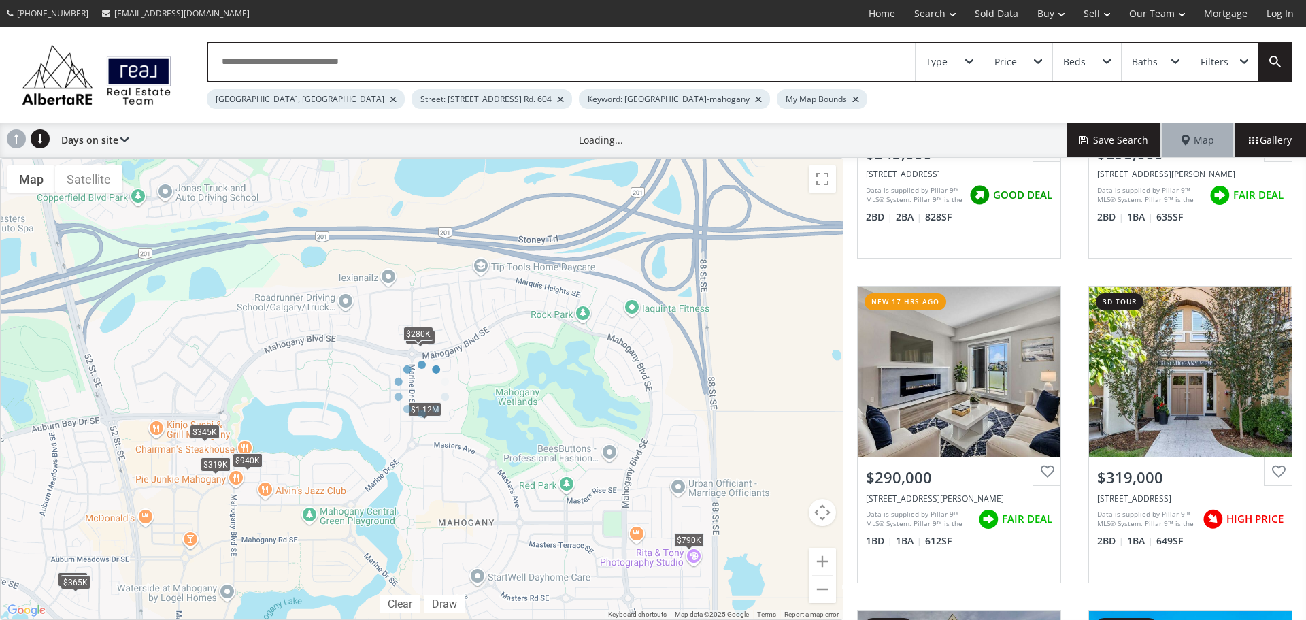
click at [381, 375] on div at bounding box center [422, 389] width 844 height 462
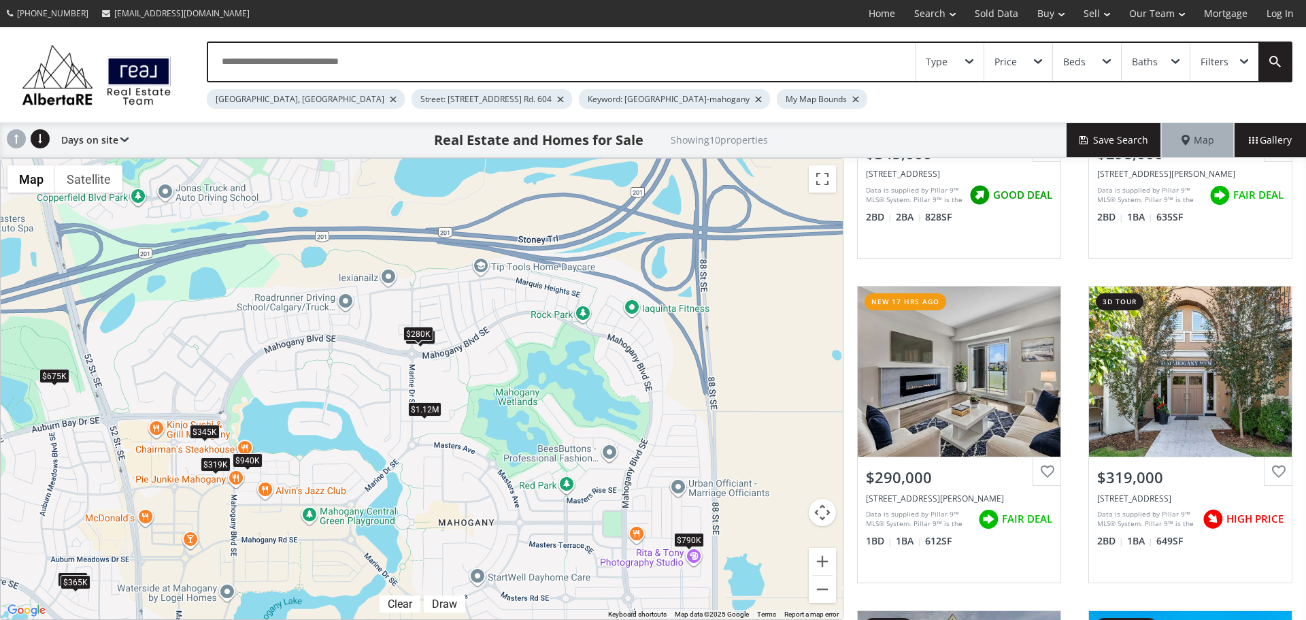
click at [557, 99] on div at bounding box center [560, 99] width 7 height 5
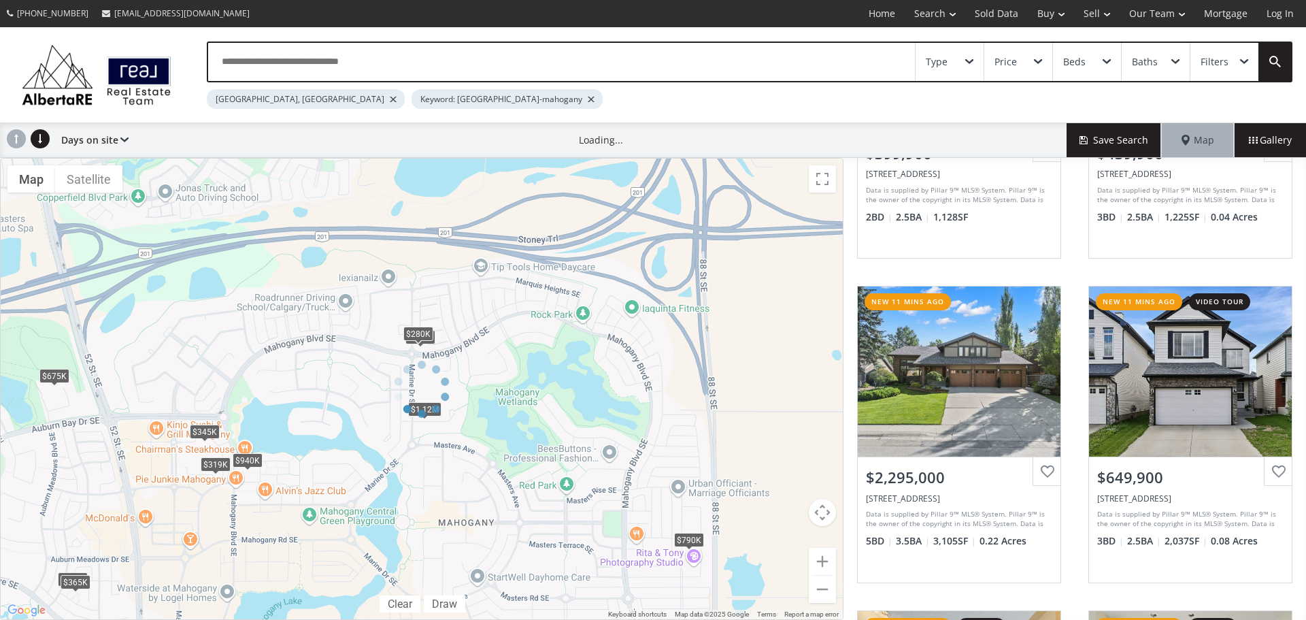
click at [588, 99] on div at bounding box center [591, 99] width 7 height 5
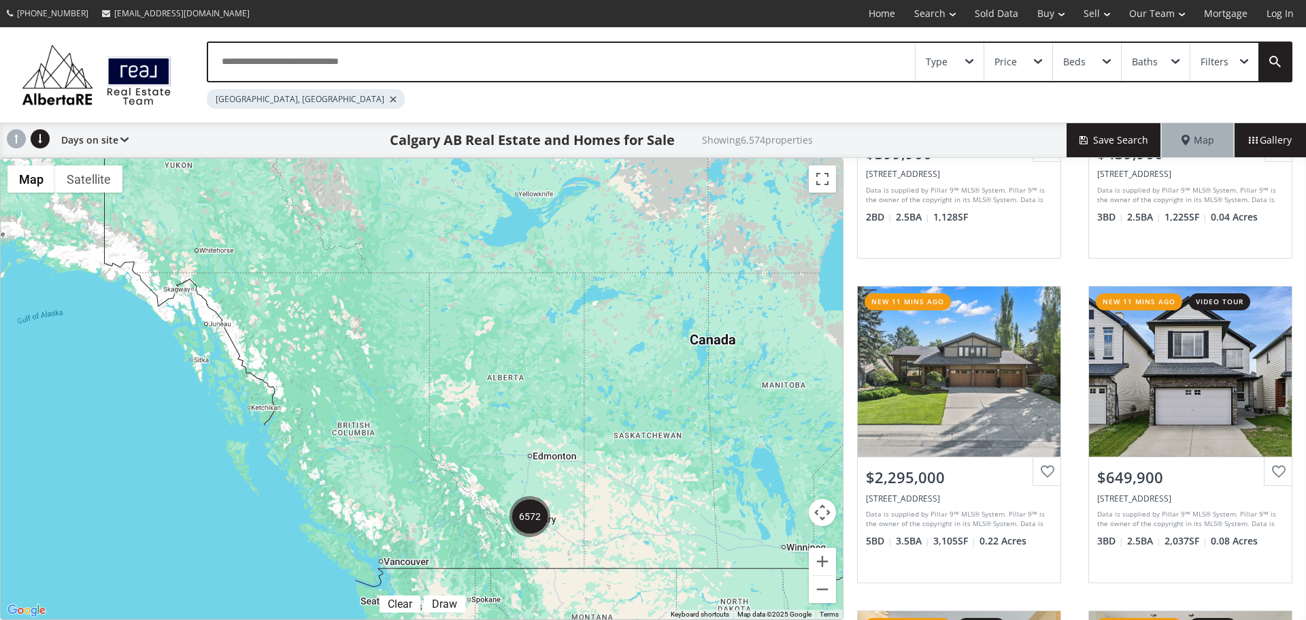
click at [556, 535] on div at bounding box center [422, 389] width 842 height 461
click at [556, 535] on div "← Move left → Move right ↑ Move up ↓ Move down + Zoom in - Zoom out Home Jump l…" at bounding box center [422, 389] width 844 height 462
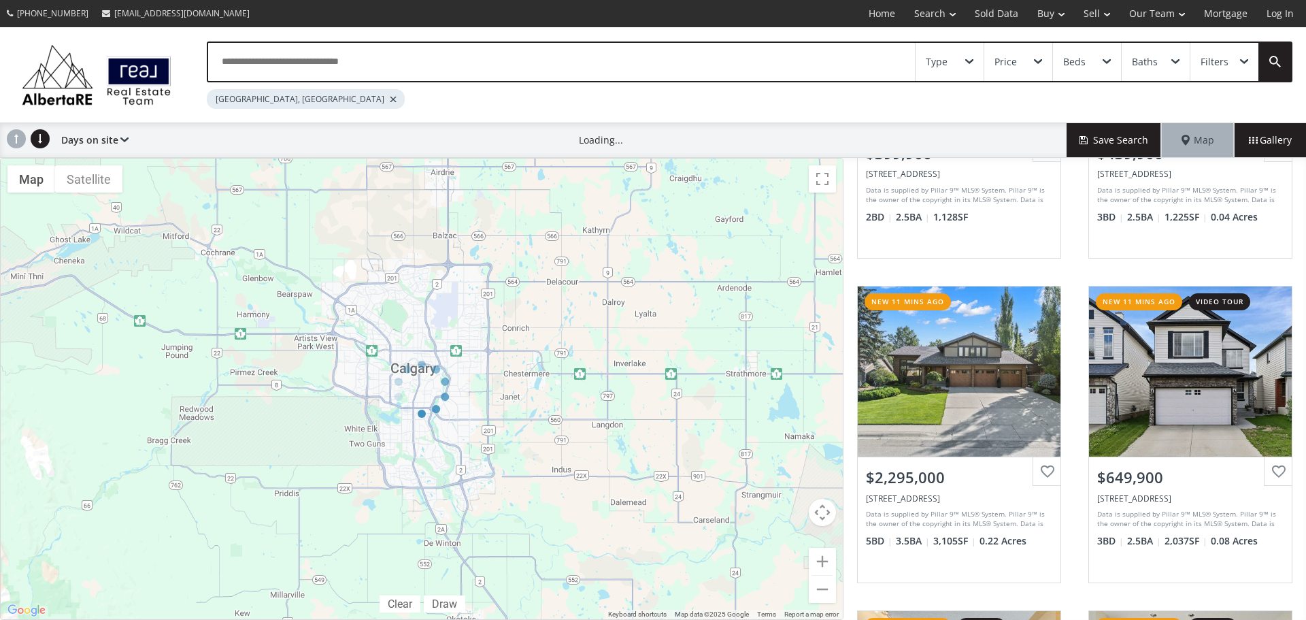
click at [461, 433] on div at bounding box center [422, 389] width 844 height 462
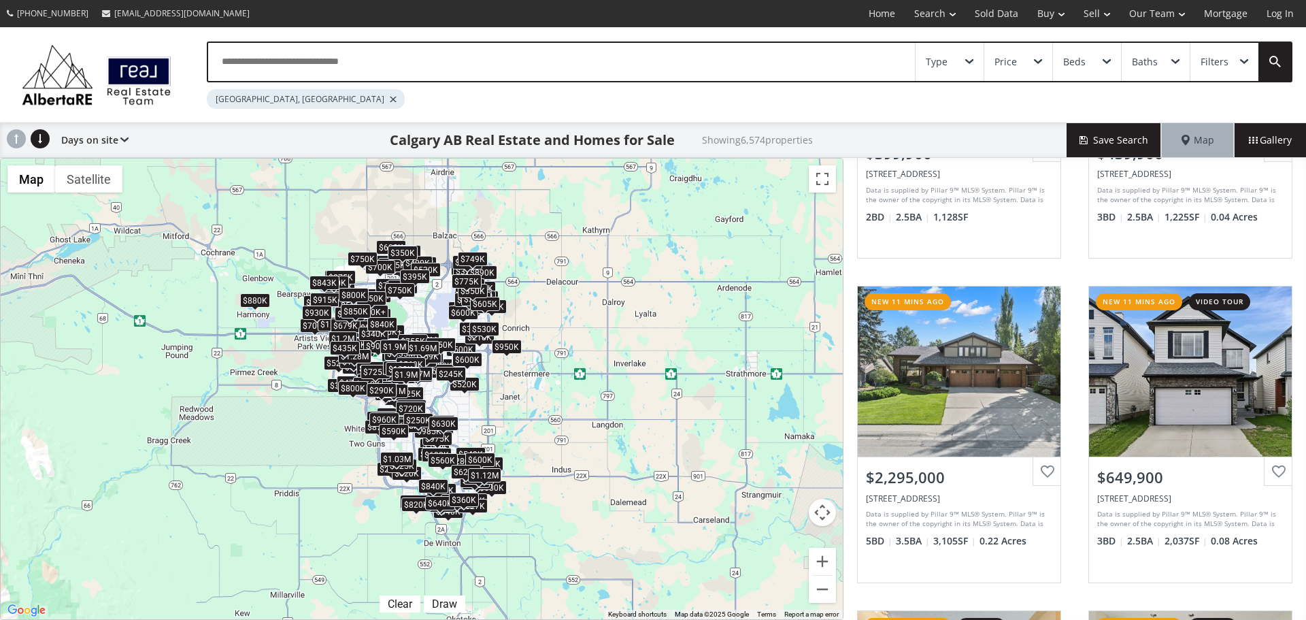
click at [582, 493] on div "$400K $440K $2.3M $650K $390K $325K $749K $319K $299K $700K $319K $725K $470K $…" at bounding box center [422, 389] width 842 height 461
click at [509, 497] on div "$400K $440K $2.3M $650K $390K $325K $749K $319K $299K $700K $319K $725K $470K $…" at bounding box center [422, 389] width 842 height 461
click at [0, 0] on div at bounding box center [0, 0] width 0 height 0
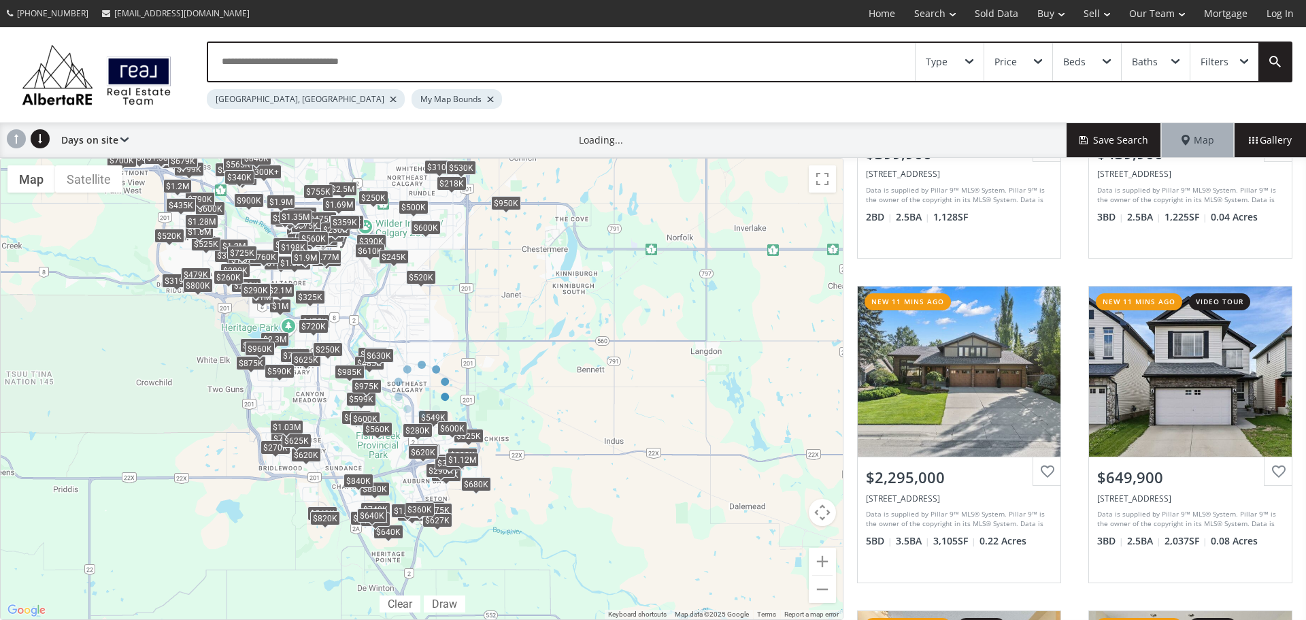
click at [509, 503] on div at bounding box center [422, 389] width 844 height 462
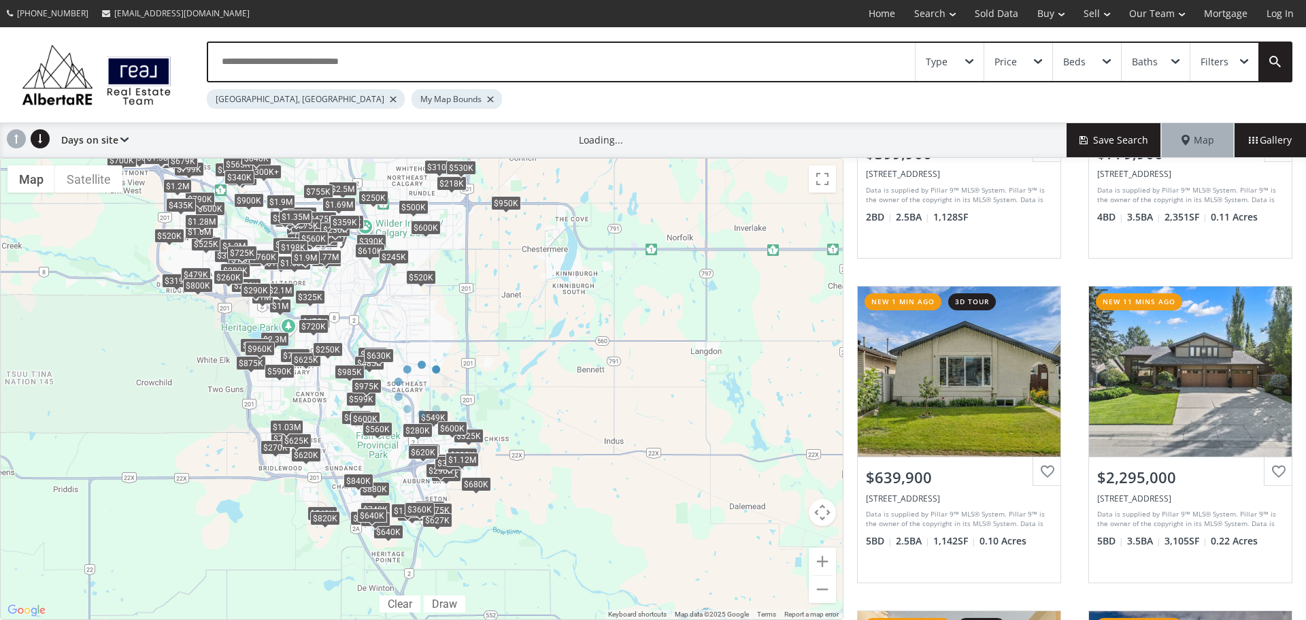
click at [465, 501] on div at bounding box center [422, 389] width 844 height 462
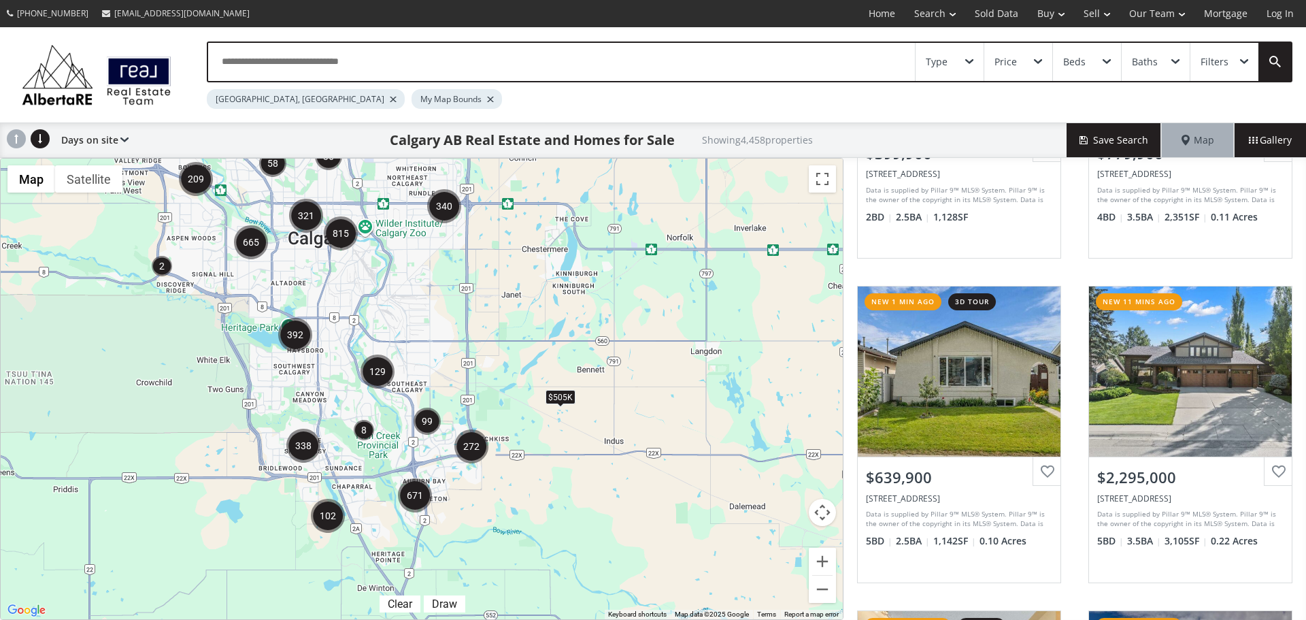
click at [464, 483] on div "$505K" at bounding box center [422, 389] width 842 height 461
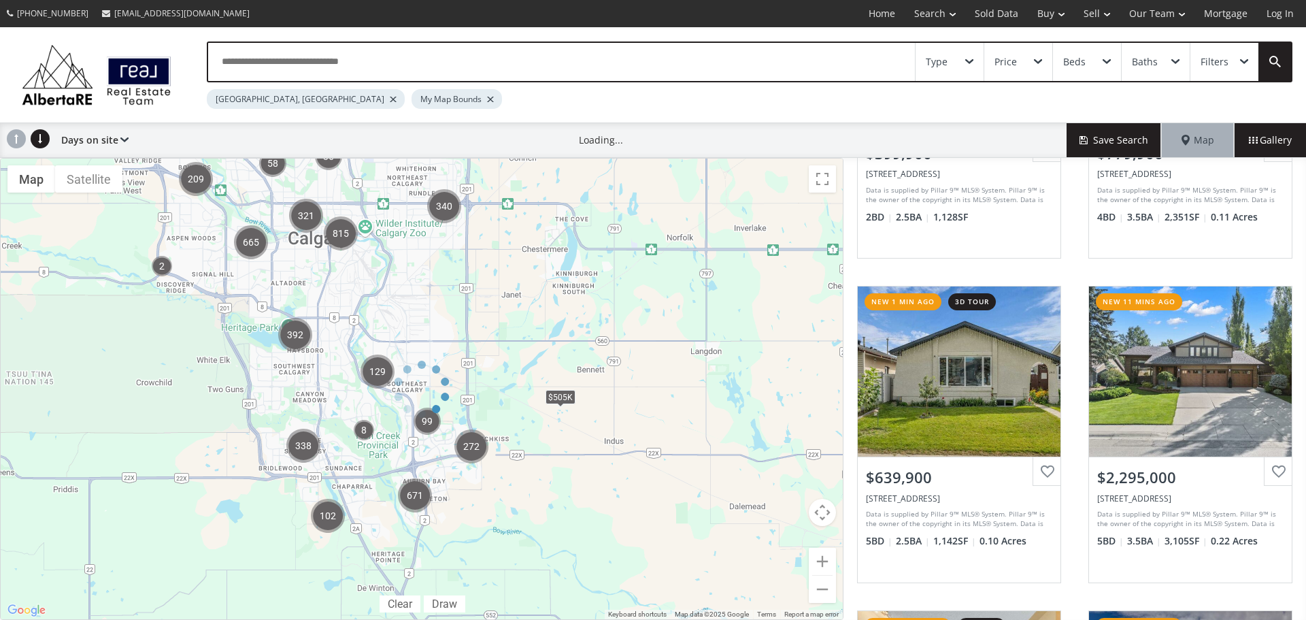
click at [464, 483] on div at bounding box center [422, 389] width 844 height 462
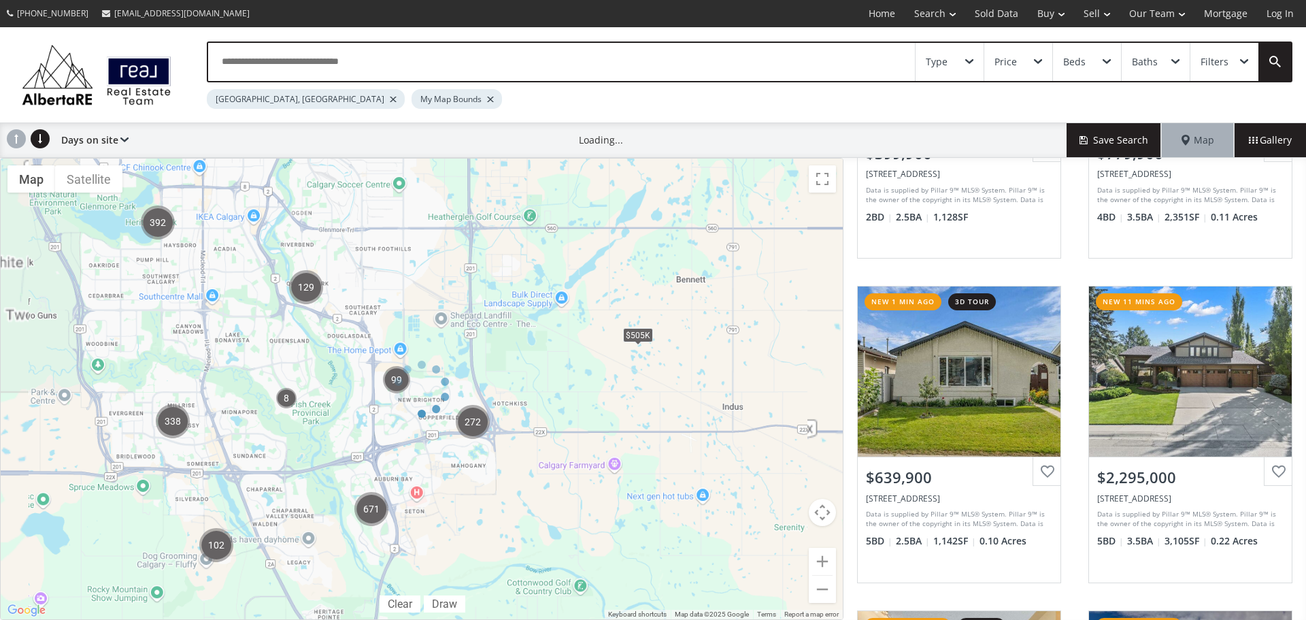
click at [464, 483] on div at bounding box center [422, 389] width 844 height 462
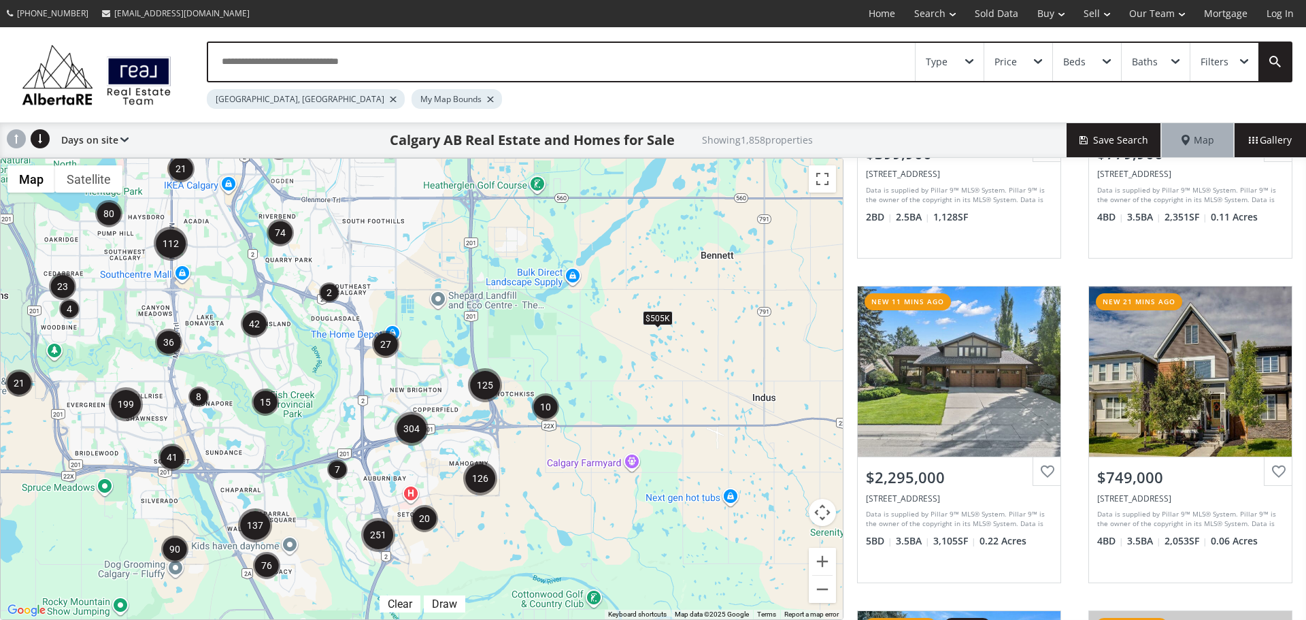
click at [461, 448] on div "$505K" at bounding box center [422, 389] width 842 height 461
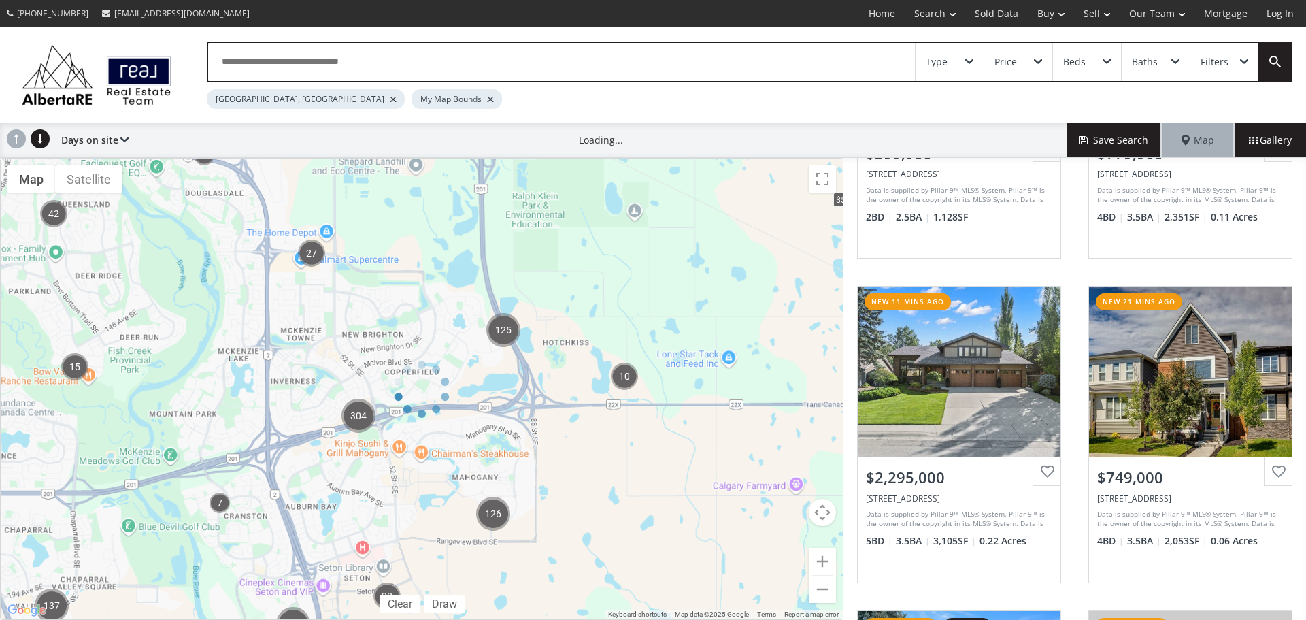
click at [461, 448] on div at bounding box center [422, 389] width 844 height 462
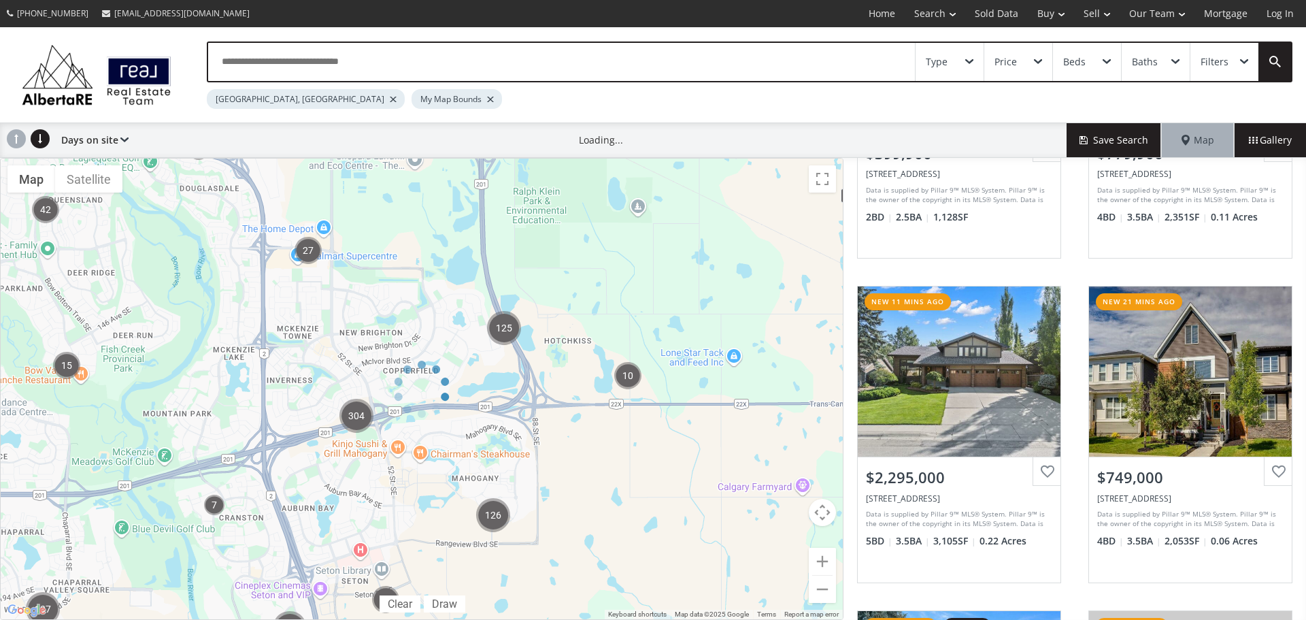
click at [461, 448] on div at bounding box center [422, 389] width 844 height 462
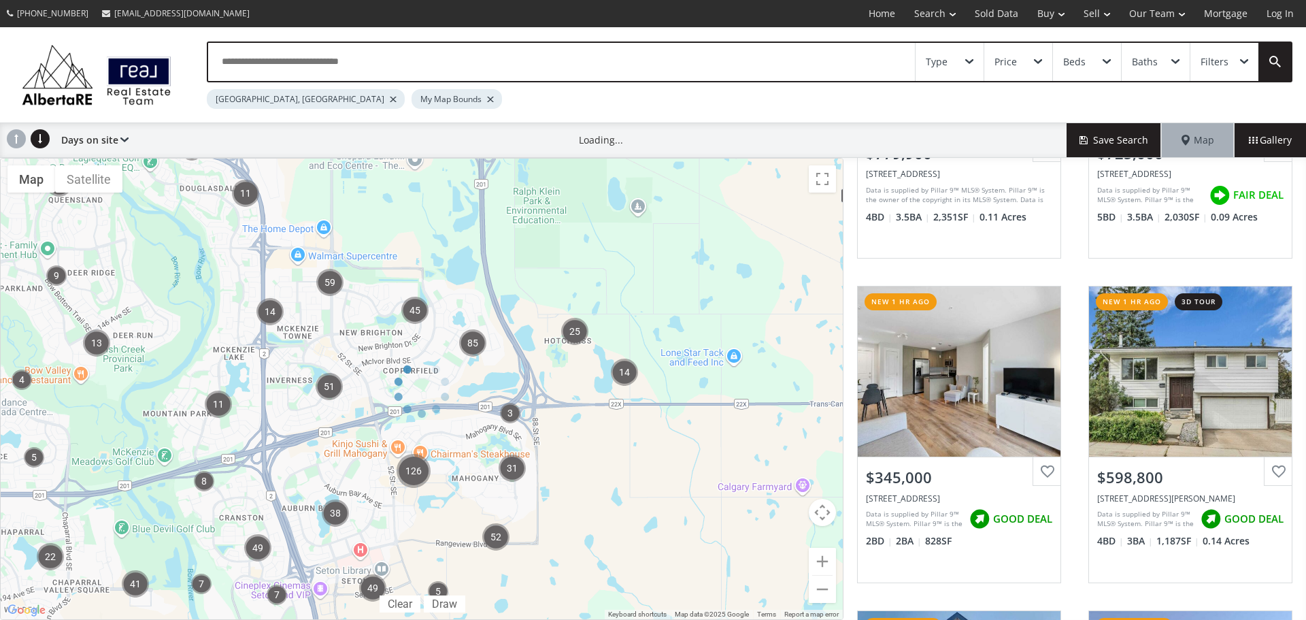
click at [452, 486] on div "← Move left → Move right ↑ Move up ↓ Move down + Zoom in - Zoom out Home Jump l…" at bounding box center [422, 389] width 844 height 462
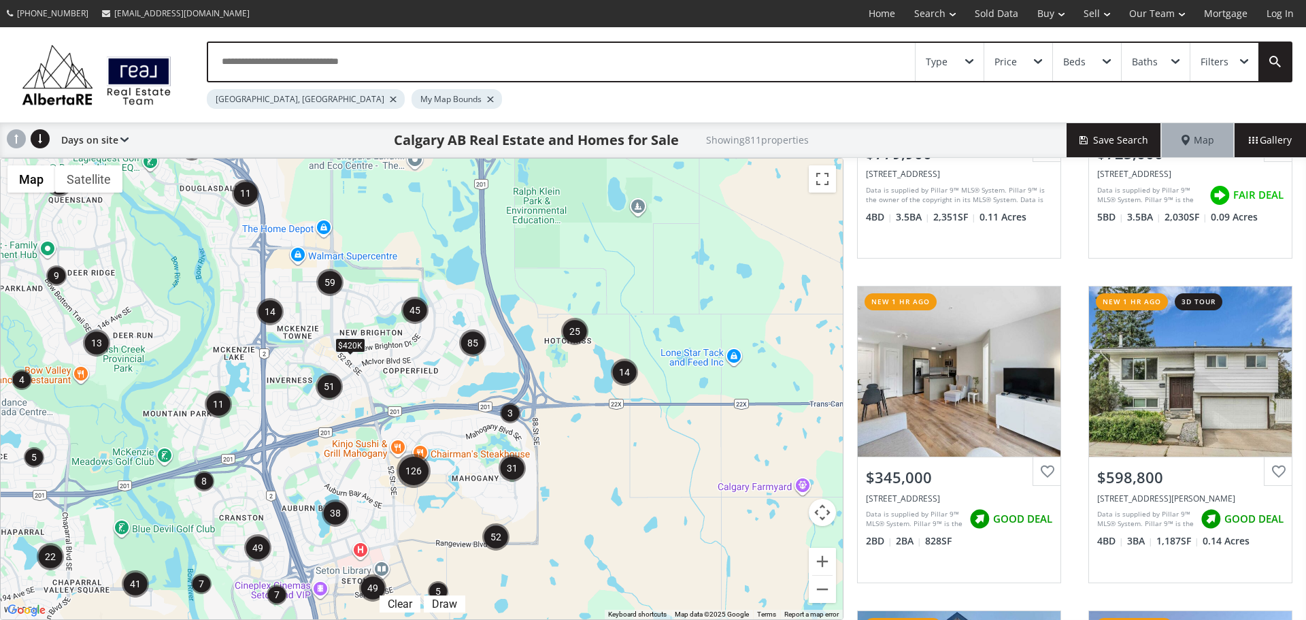
click at [452, 486] on div "$420K" at bounding box center [422, 389] width 842 height 461
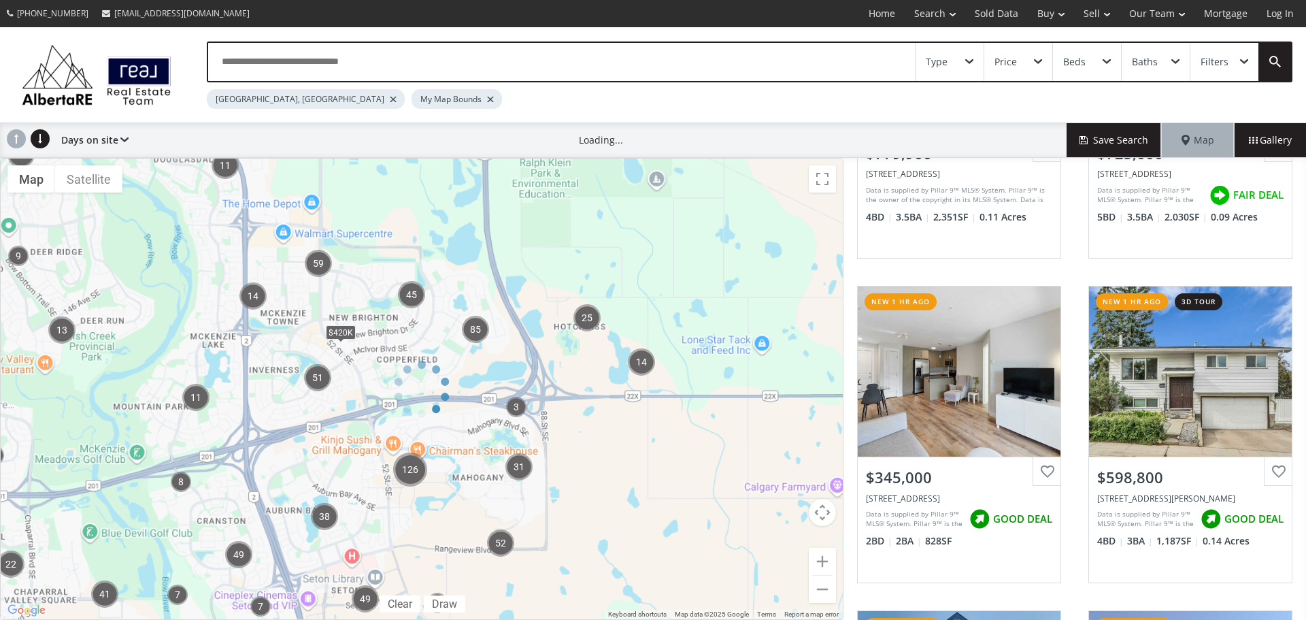
click at [452, 486] on div at bounding box center [422, 389] width 844 height 462
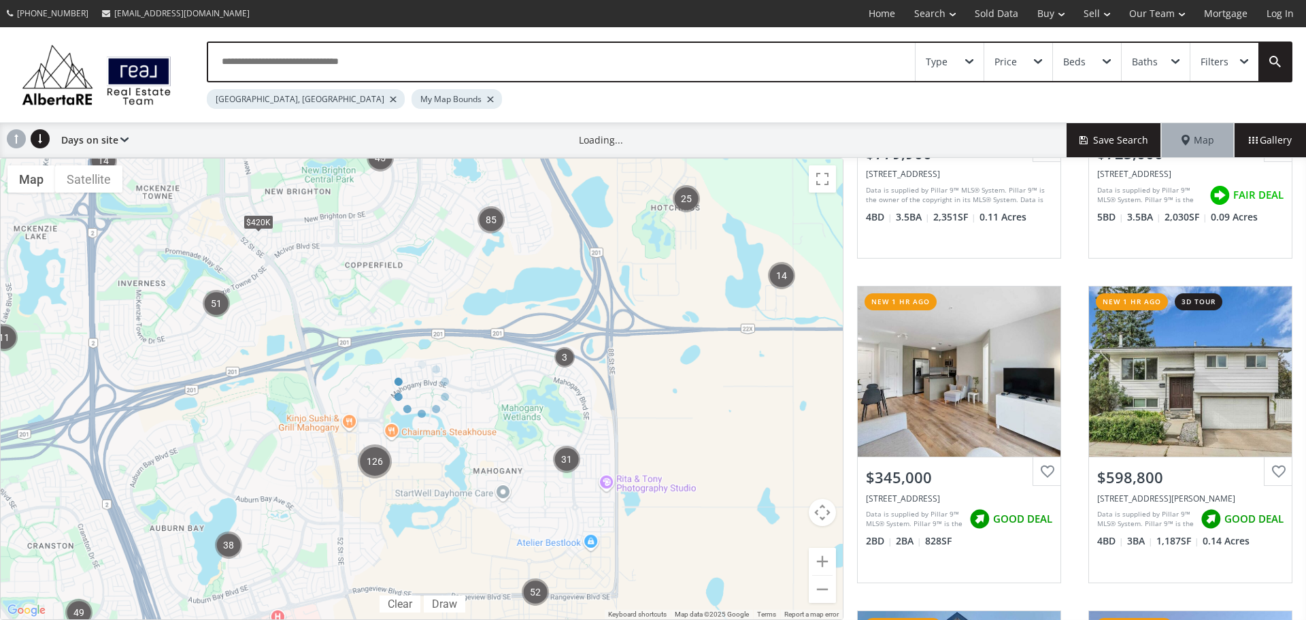
click at [452, 486] on div at bounding box center [422, 389] width 844 height 462
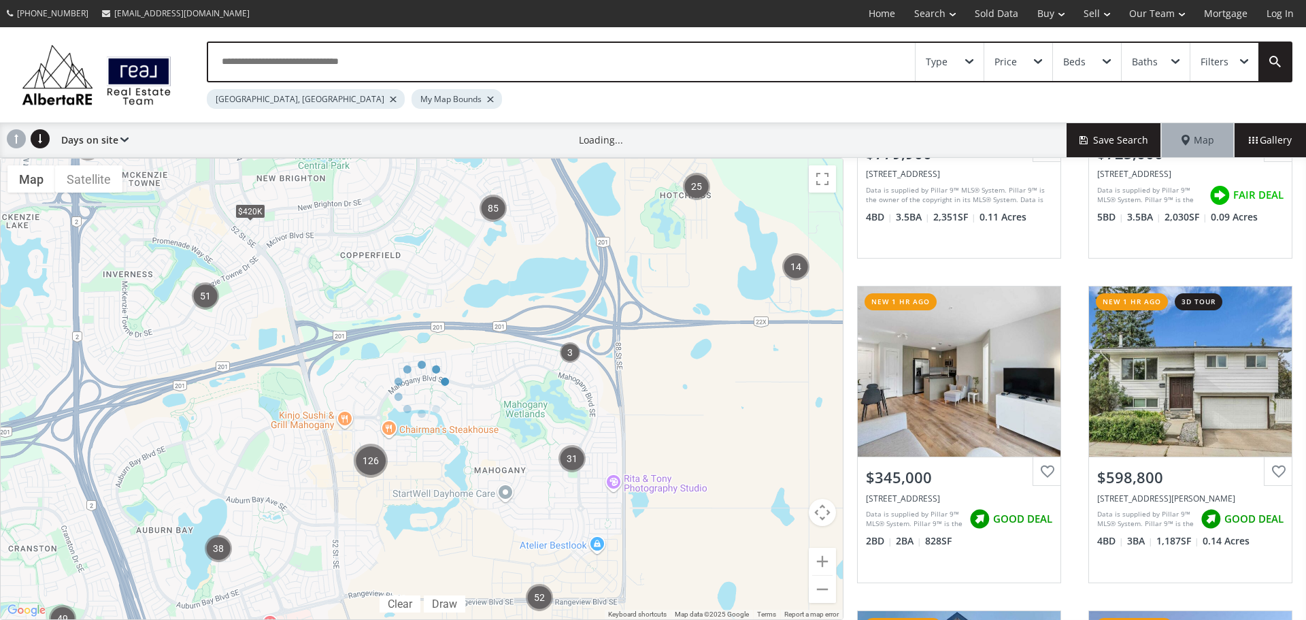
click at [452, 486] on div at bounding box center [422, 389] width 844 height 462
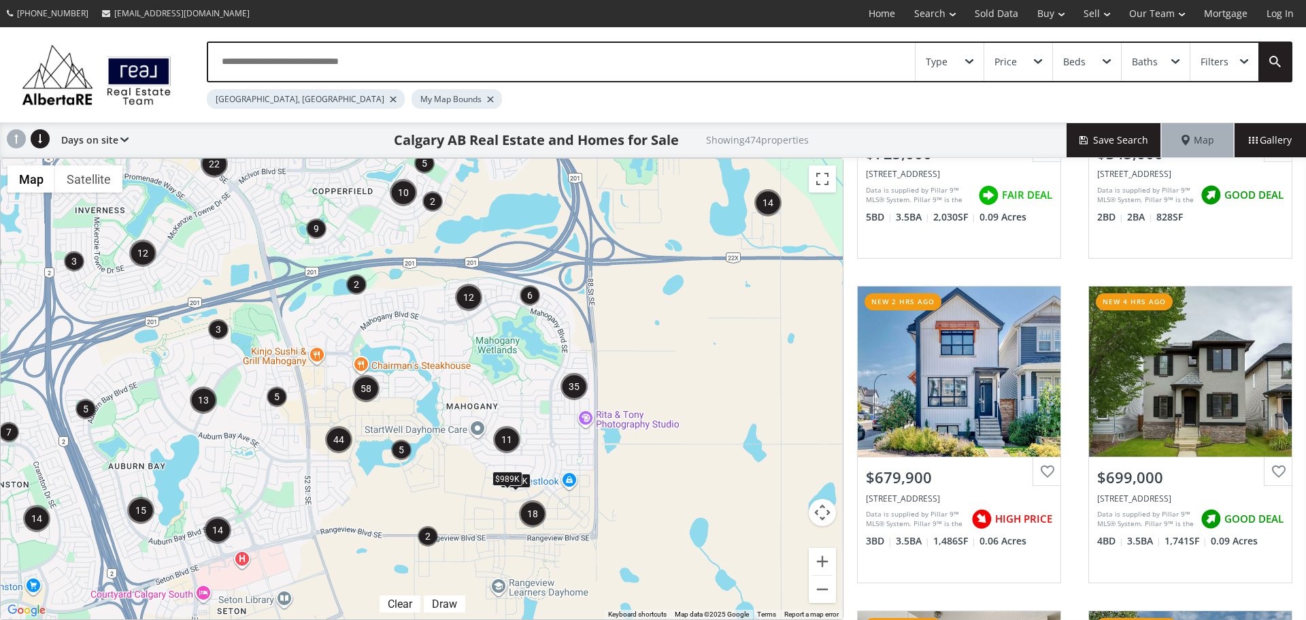
drag, startPoint x: 467, startPoint y: 409, endPoint x: 437, endPoint y: 344, distance: 71.8
click at [437, 344] on div "$830K $709K $989K" at bounding box center [422, 389] width 842 height 461
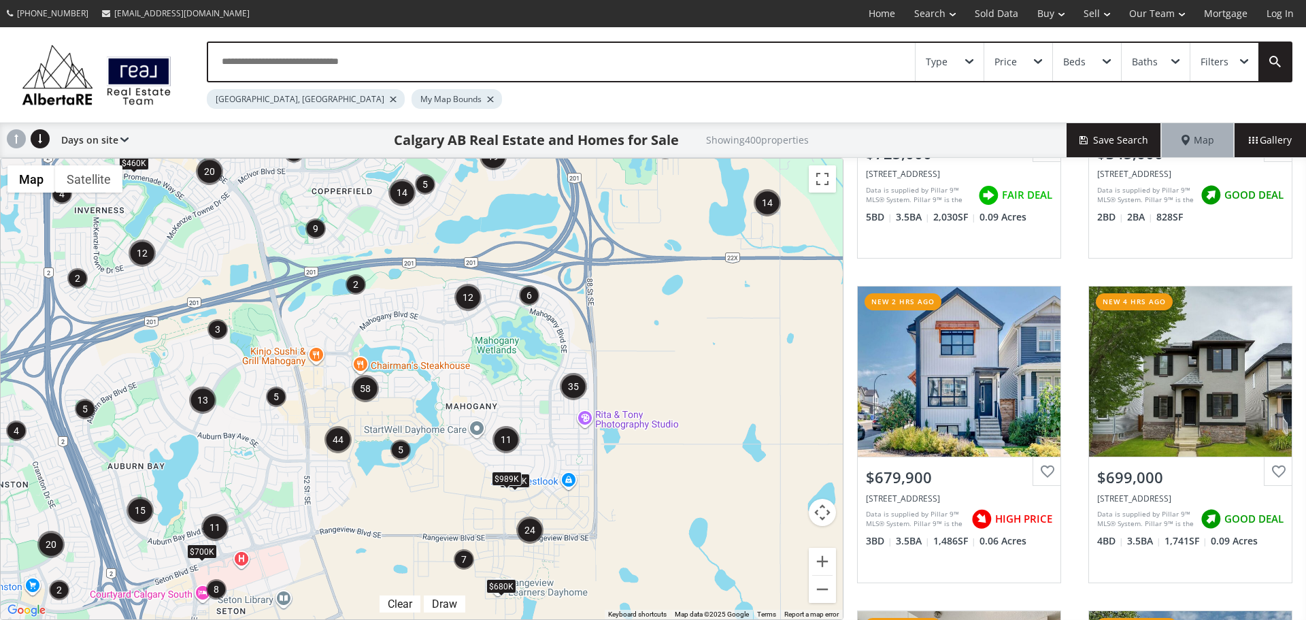
click at [459, 310] on img "12" at bounding box center [467, 297] width 27 height 27
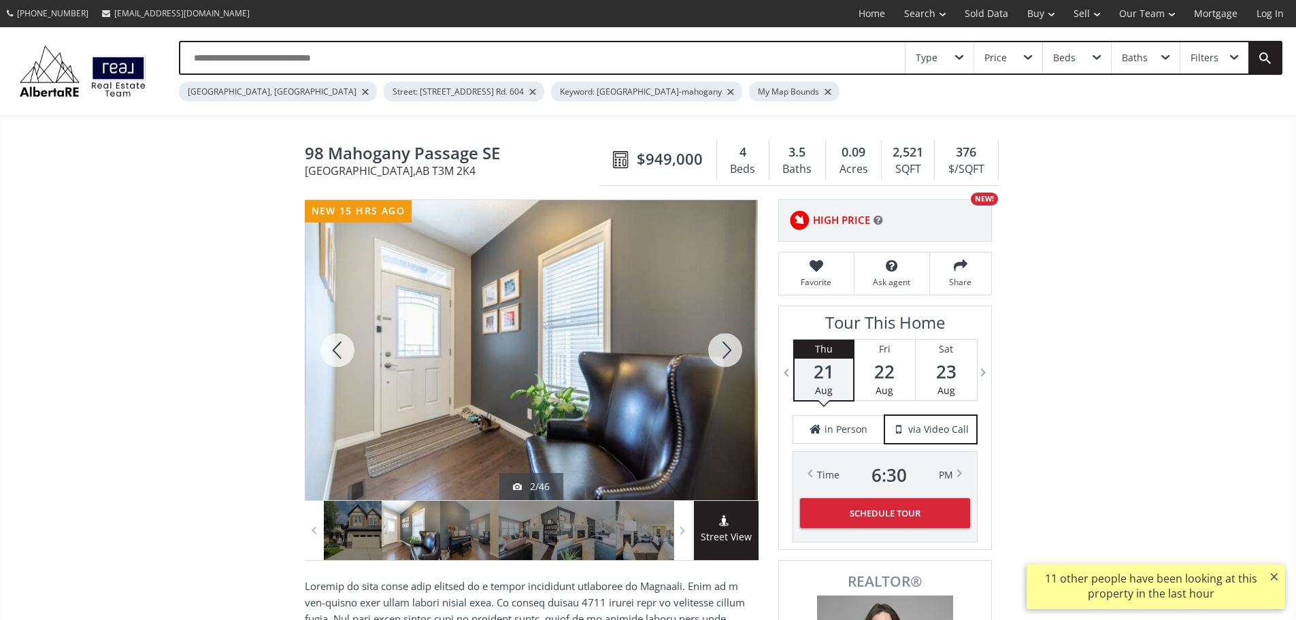
click at [720, 358] on div at bounding box center [725, 350] width 65 height 300
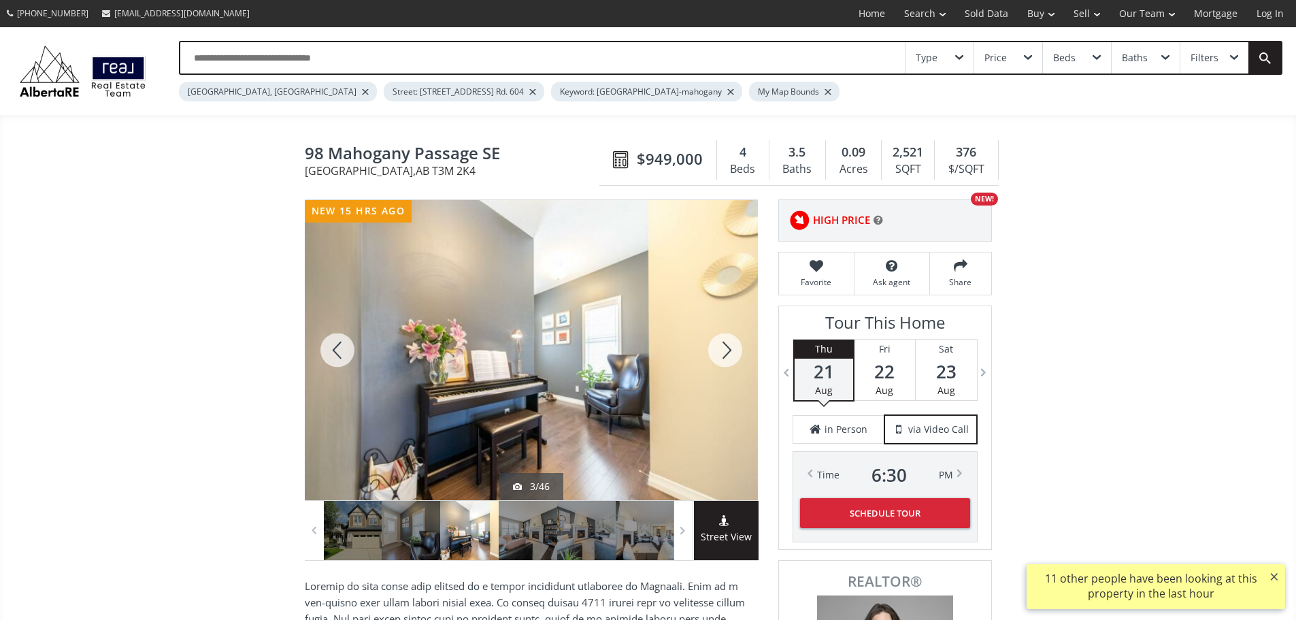
click at [720, 358] on div at bounding box center [725, 350] width 65 height 300
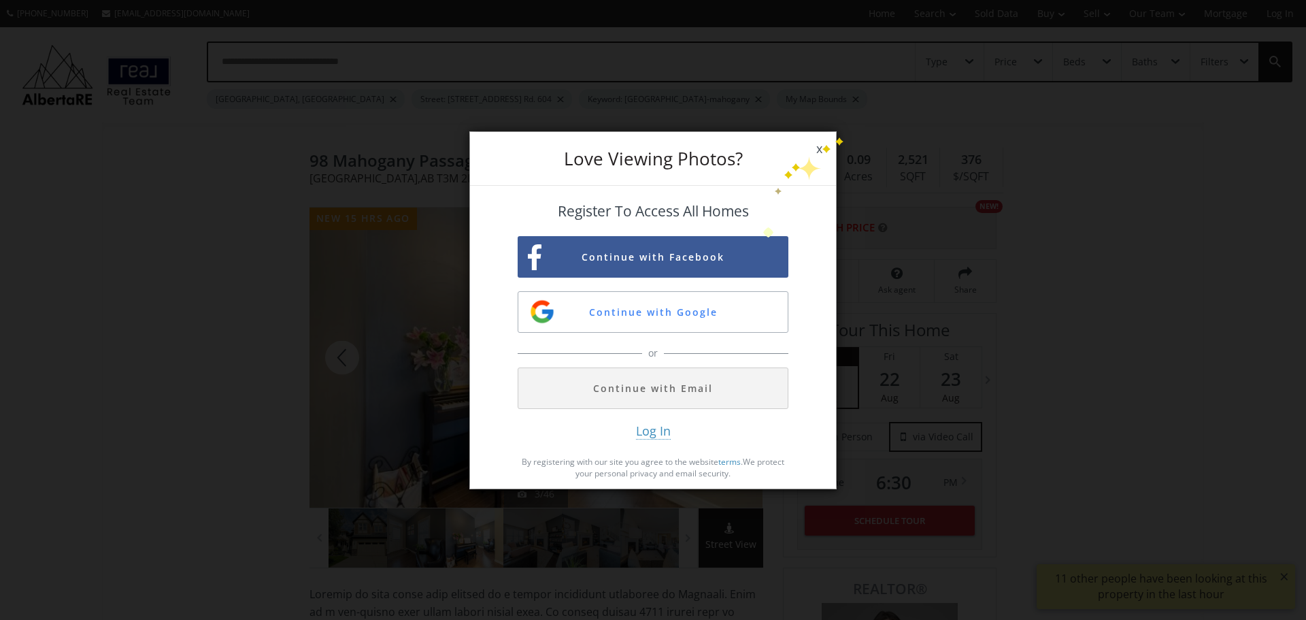
click at [820, 141] on span "x" at bounding box center [819, 149] width 33 height 38
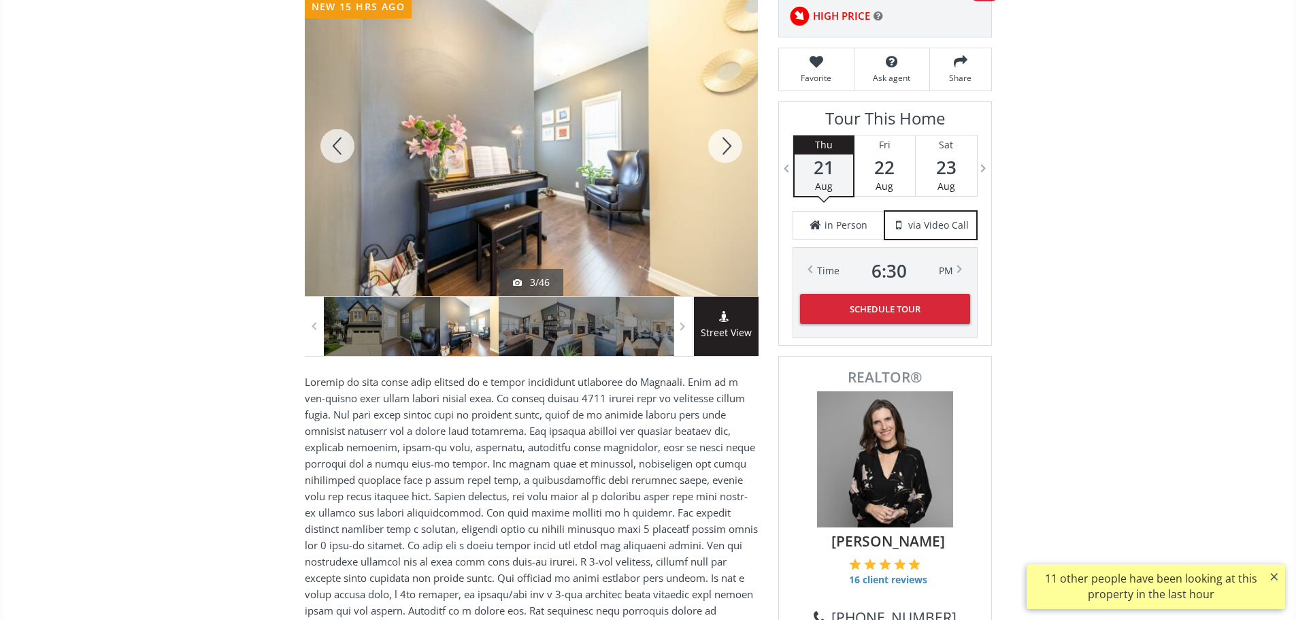
scroll to position [136, 0]
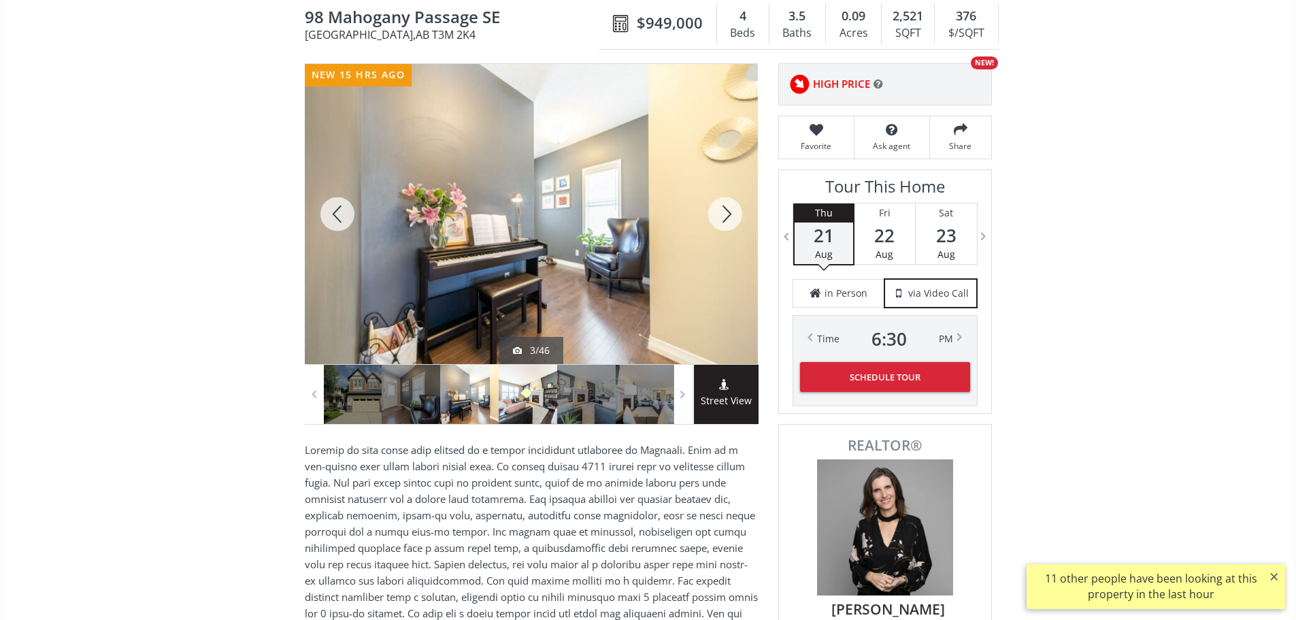
click at [524, 400] on div at bounding box center [528, 394] width 59 height 59
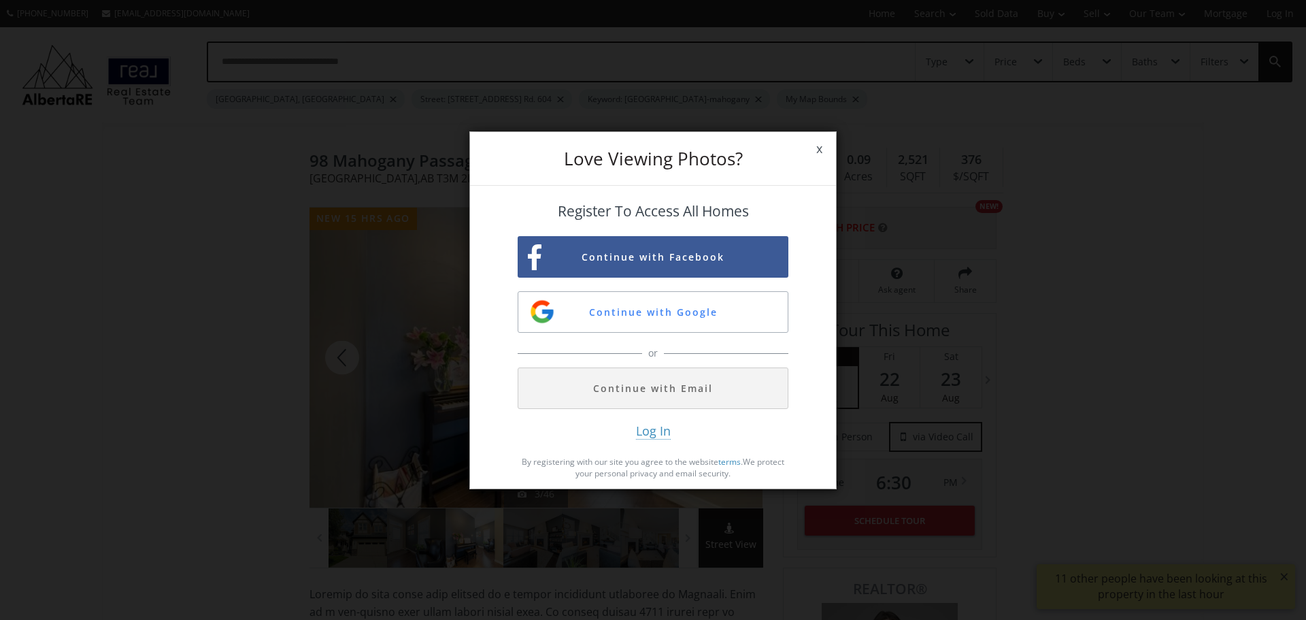
click at [820, 150] on span "x" at bounding box center [819, 149] width 33 height 38
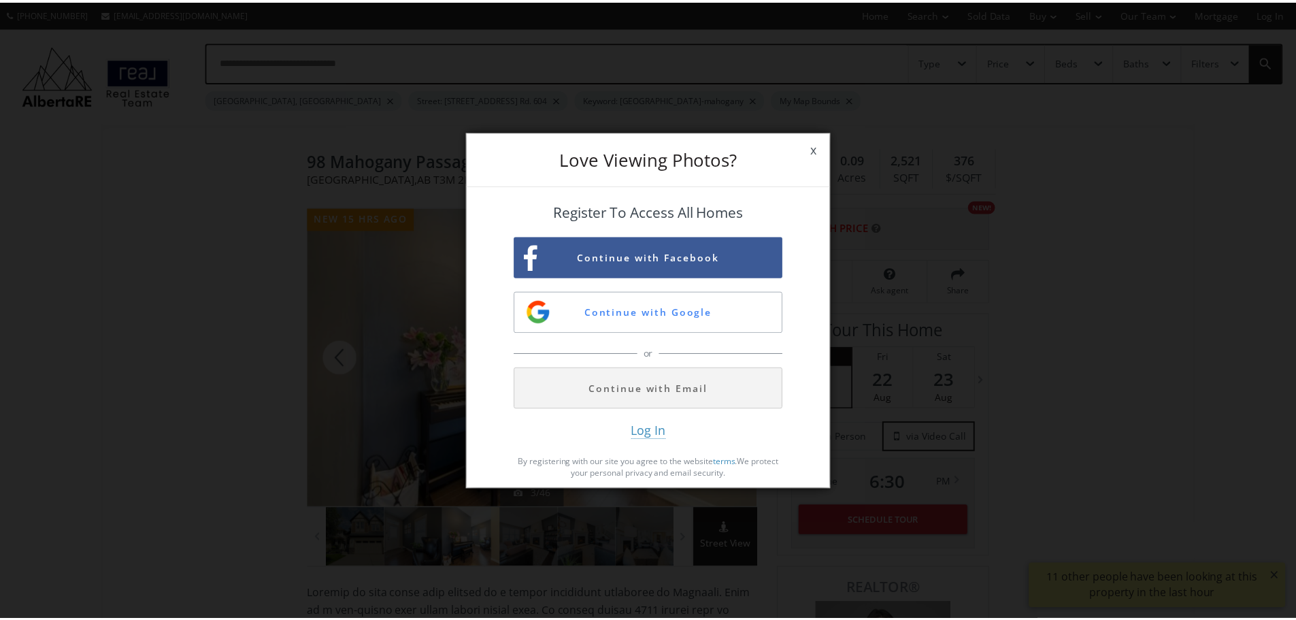
scroll to position [136, 0]
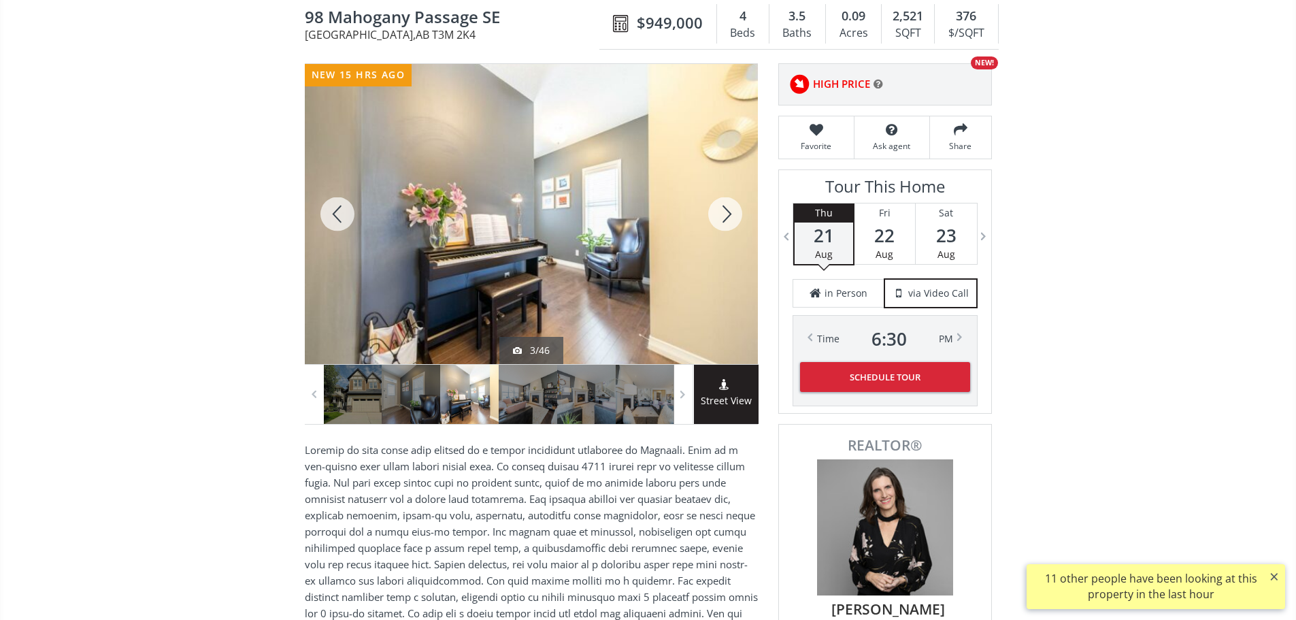
click at [307, 362] on div at bounding box center [337, 214] width 65 height 300
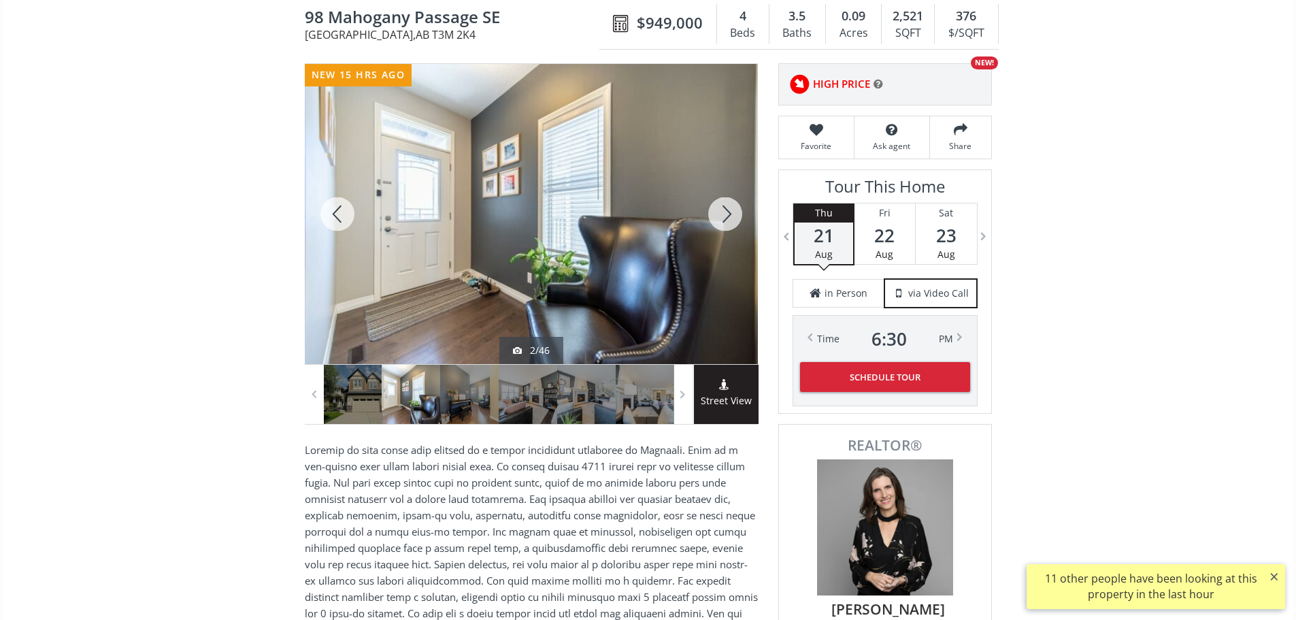
scroll to position [0, 0]
